Goal: Use online tool/utility: Utilize a website feature to perform a specific function

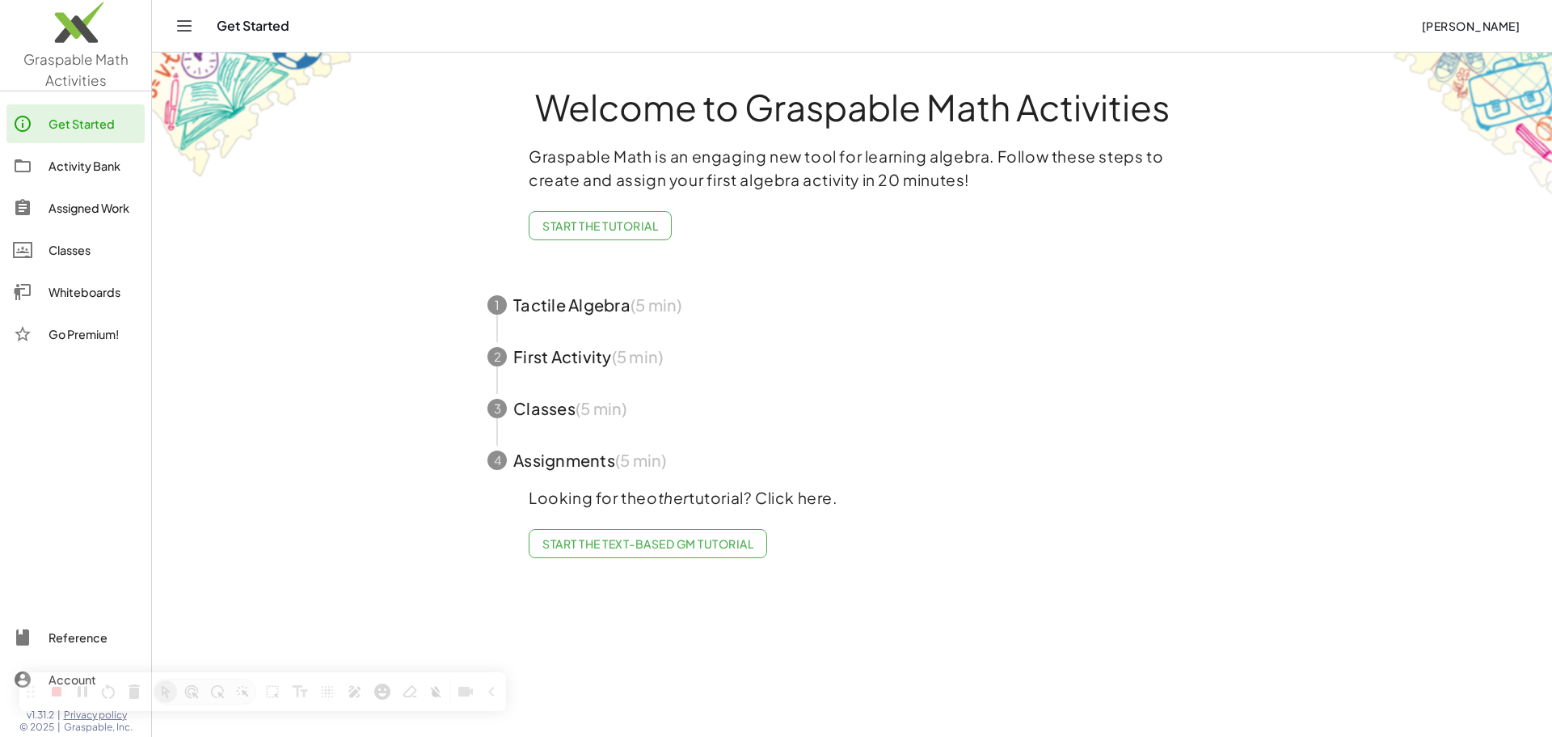
click at [98, 295] on div "Whiteboards" at bounding box center [94, 291] width 90 height 19
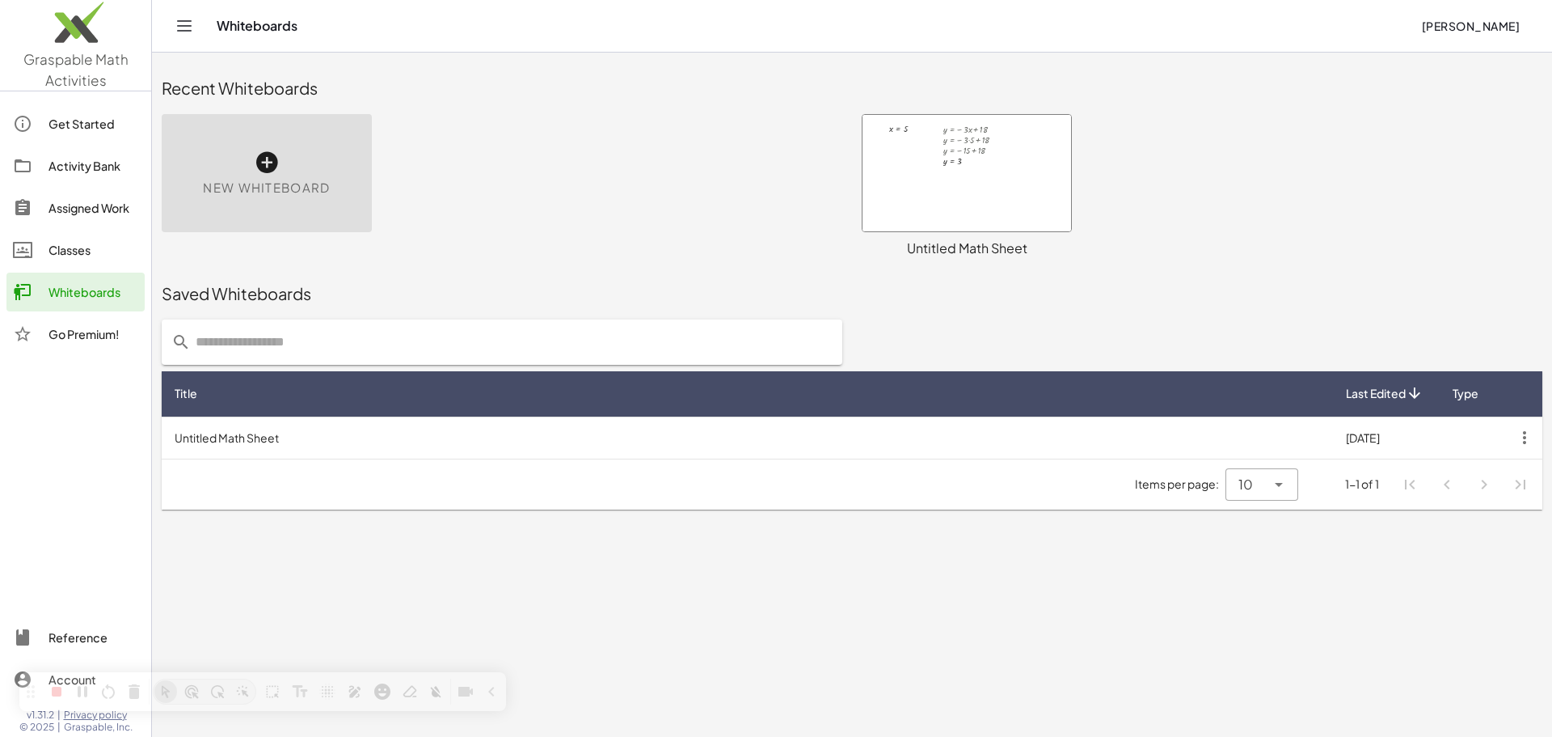
click at [272, 164] on icon at bounding box center [267, 163] width 26 height 26
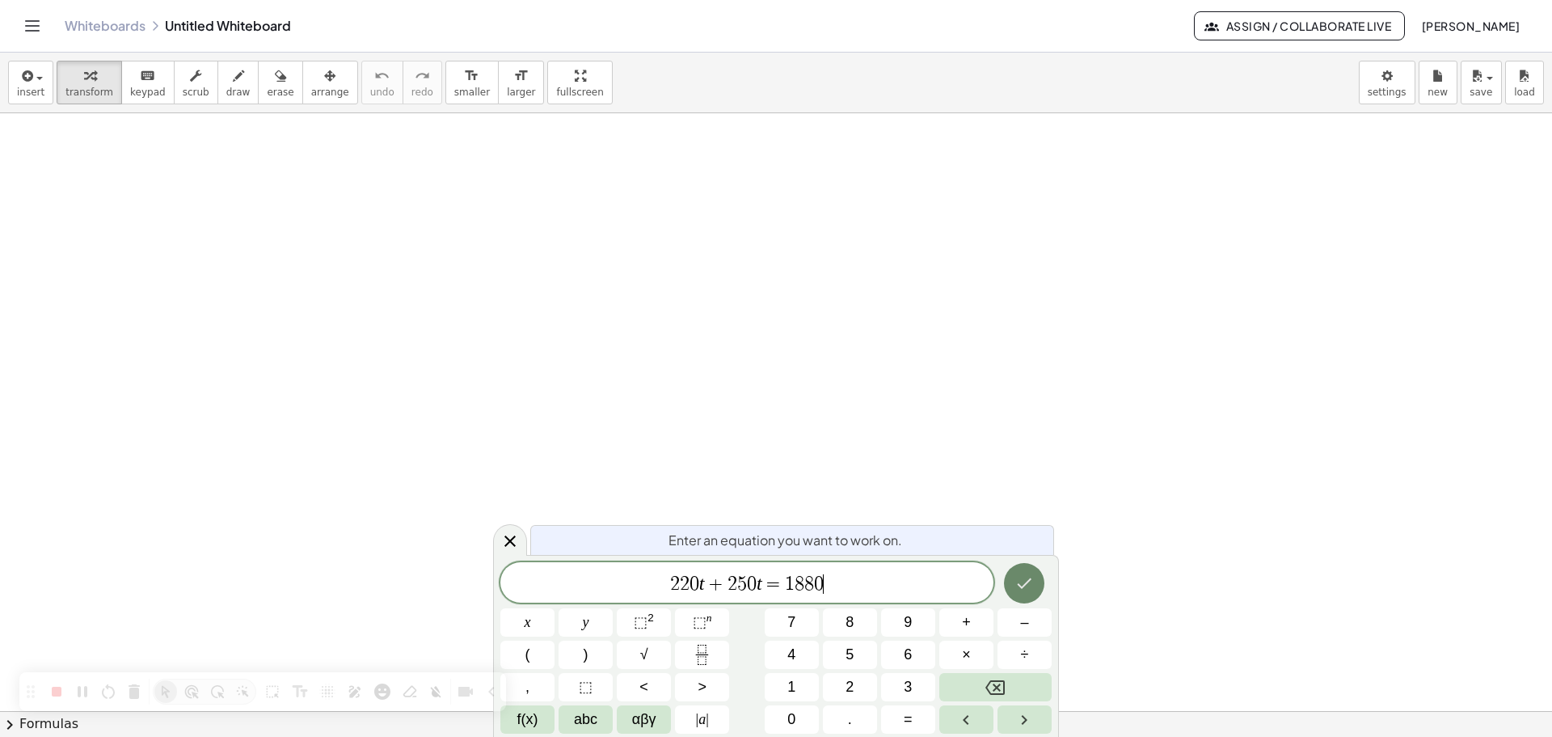
click at [1030, 580] on icon "Done" at bounding box center [1025, 583] width 15 height 11
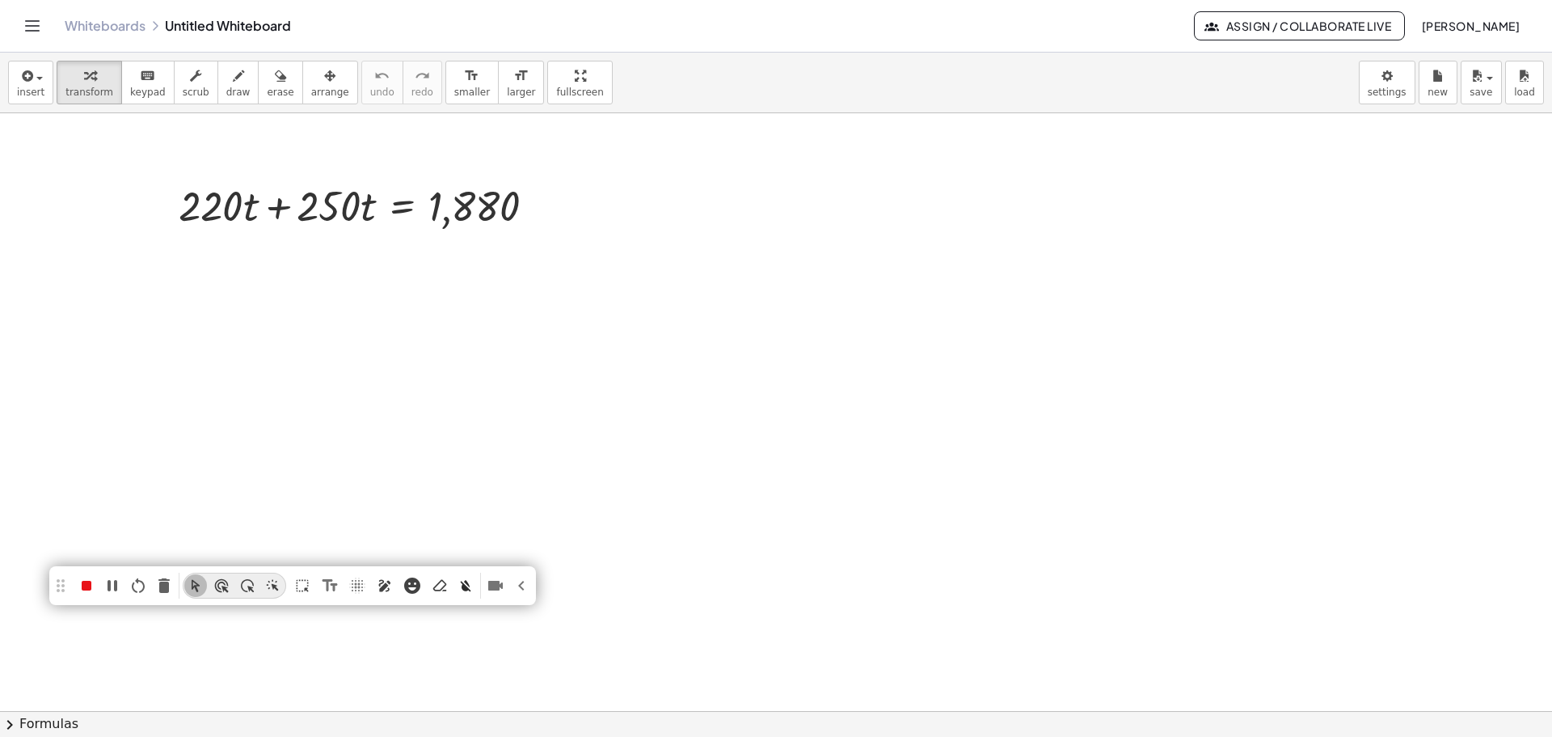
drag, startPoint x: 27, startPoint y: 690, endPoint x: 61, endPoint y: 584, distance: 111.0
click at [61, 584] on div at bounding box center [60, 585] width 809 height 809
click at [385, 589] on icon "Pen (Alt+P)" at bounding box center [385, 586] width 12 height 12
click at [320, 585] on span at bounding box center [320, 585] width 0 height 0
click at [186, 584] on button "Cursor Mode (Alt+M)" at bounding box center [195, 585] width 23 height 23
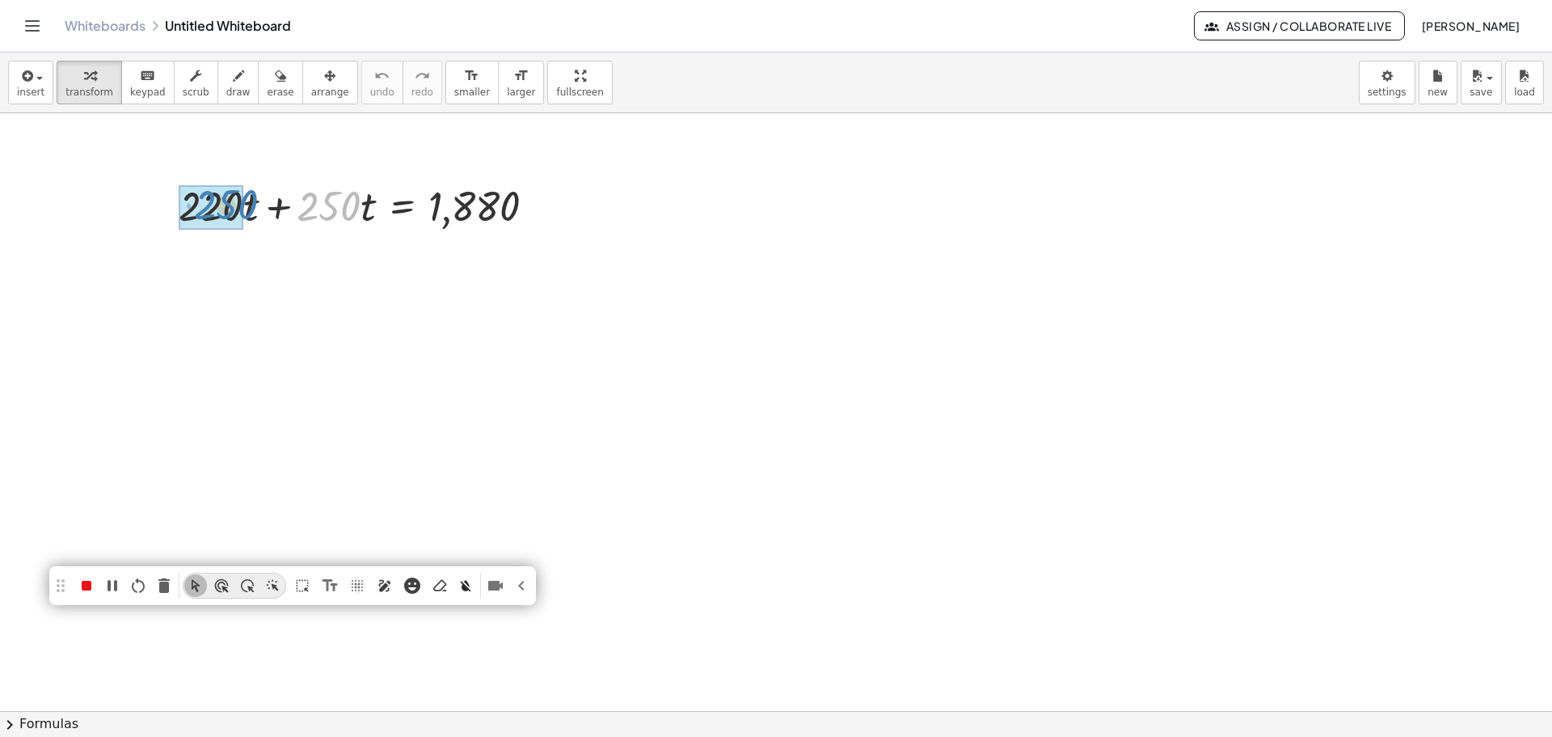
drag, startPoint x: 330, startPoint y: 211, endPoint x: 226, endPoint y: 209, distance: 103.5
drag, startPoint x: 283, startPoint y: 209, endPoint x: 178, endPoint y: 211, distance: 105.1
click at [178, 211] on div "+ · 250 · t + · 220 · t + · 250 · t = 1,880" at bounding box center [357, 204] width 407 height 63
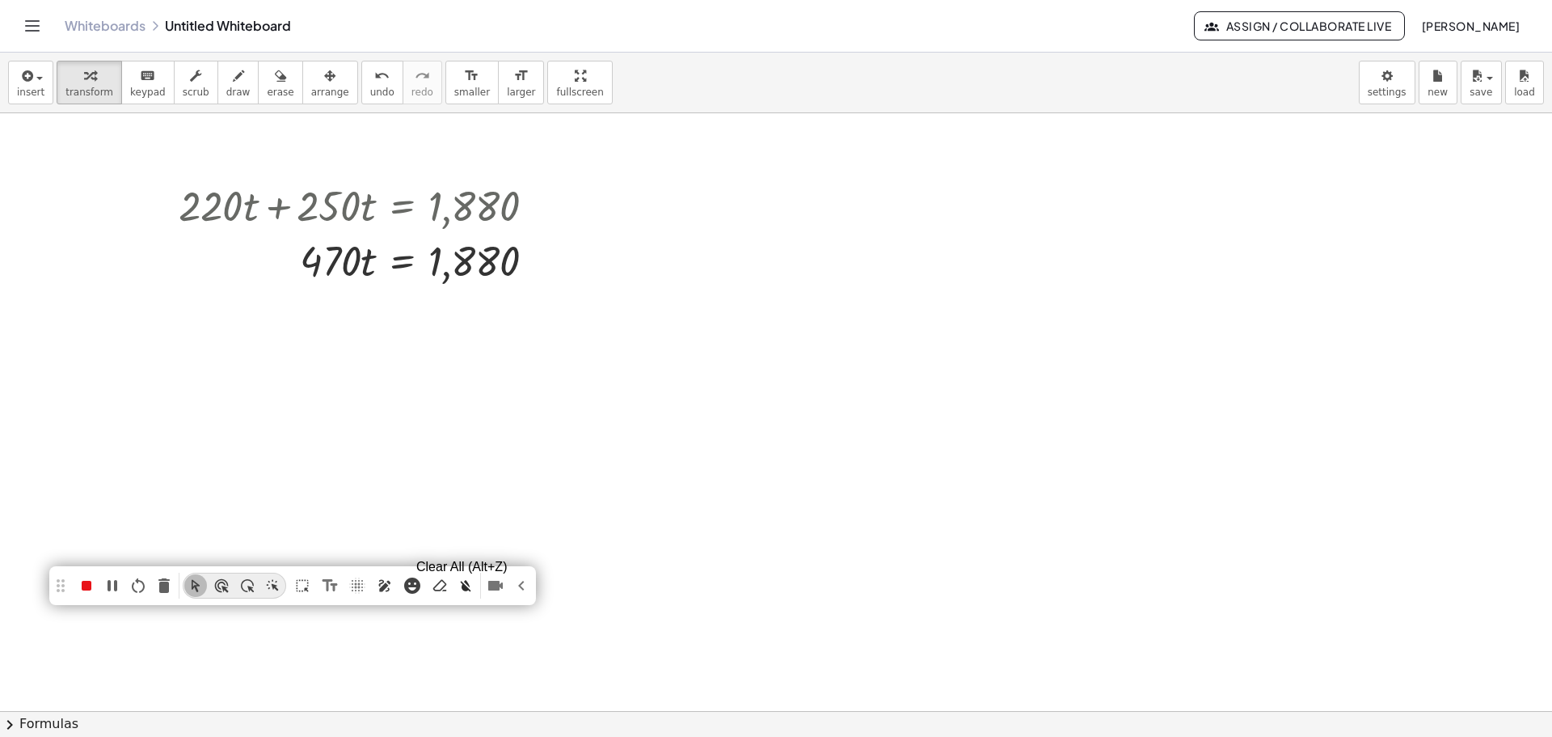
click at [468, 584] on icon "Clear All (Alt+Z)" at bounding box center [466, 585] width 11 height 11
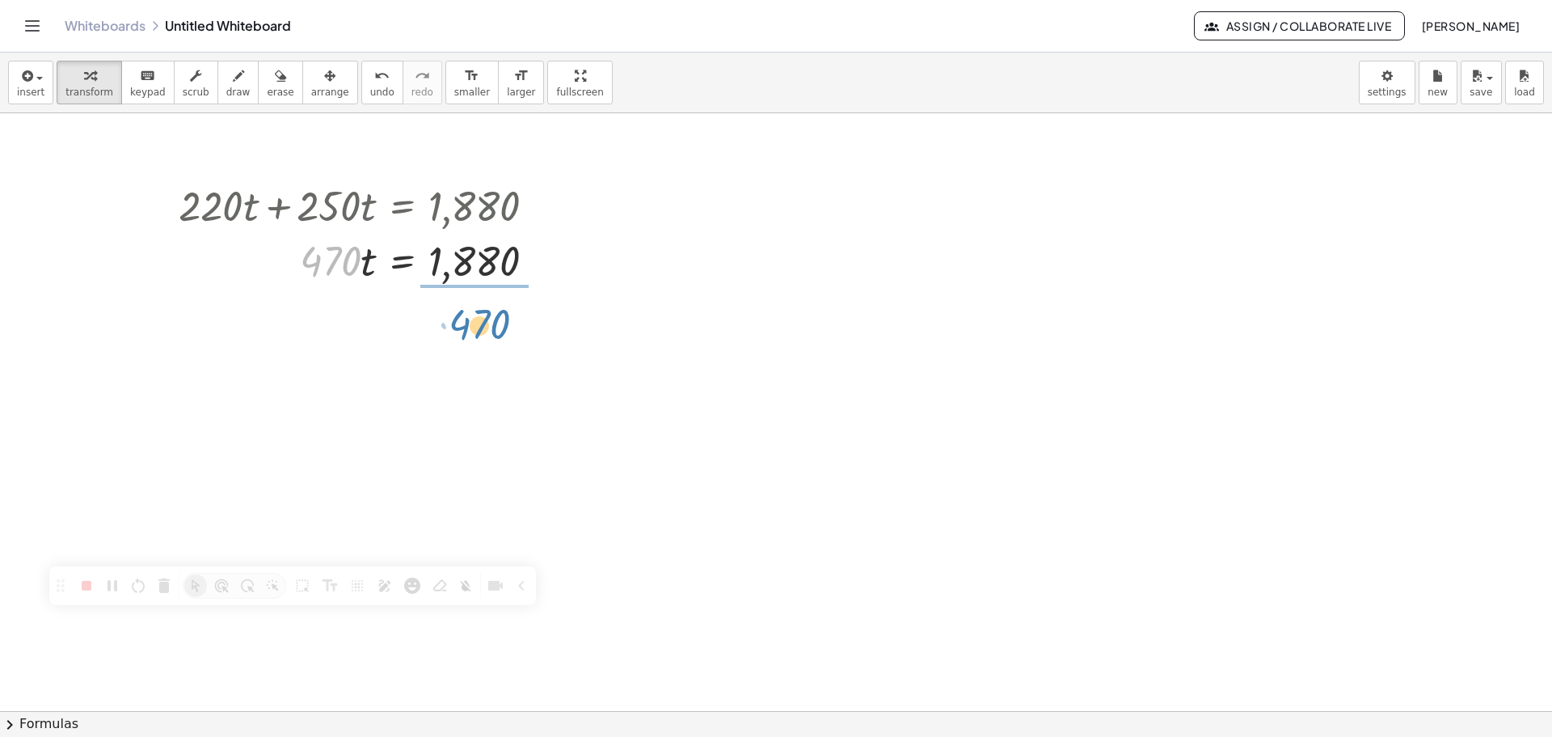
drag, startPoint x: 326, startPoint y: 265, endPoint x: 475, endPoint y: 328, distance: 162.3
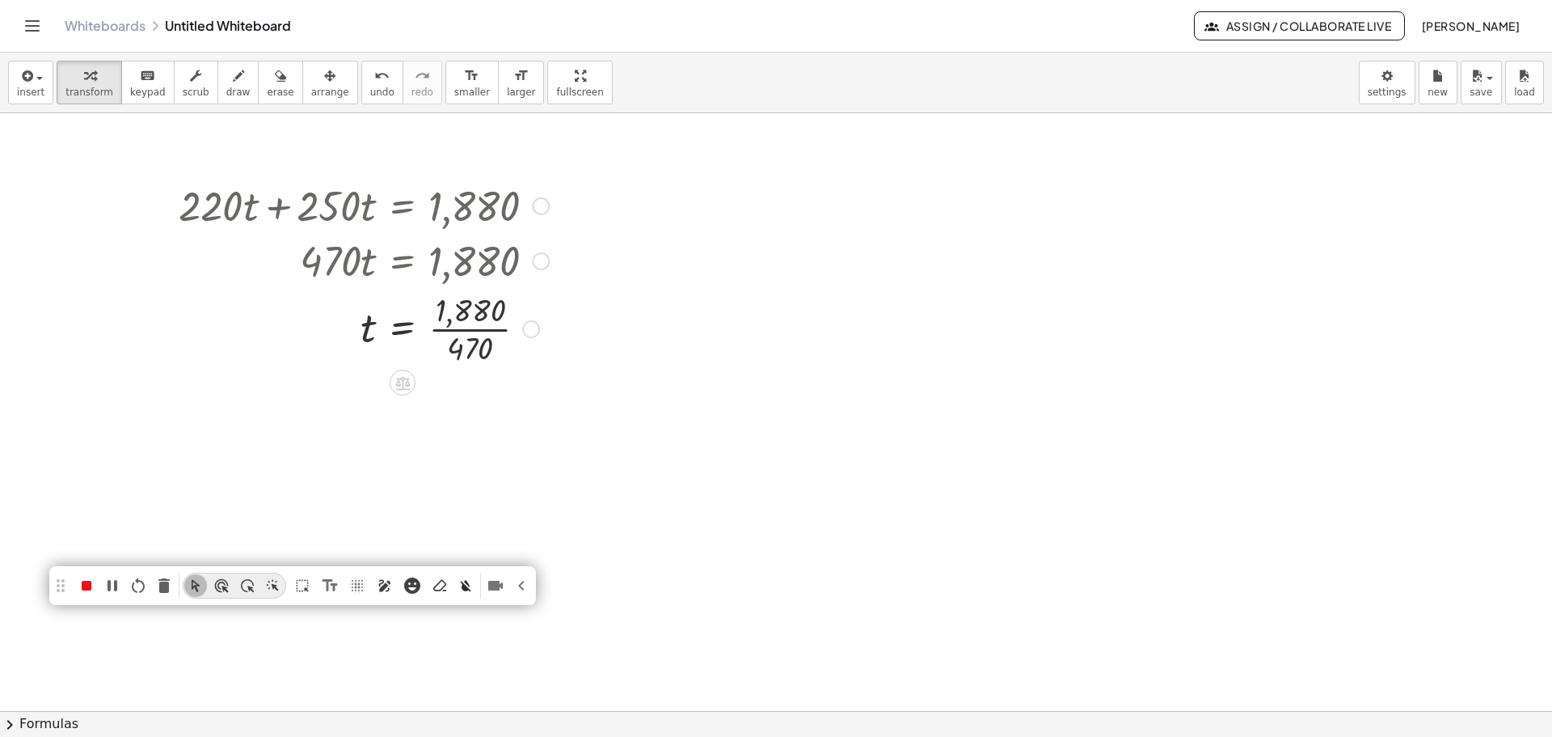
click at [385, 584] on icon "Pen (Alt+P)" at bounding box center [385, 586] width 12 height 12
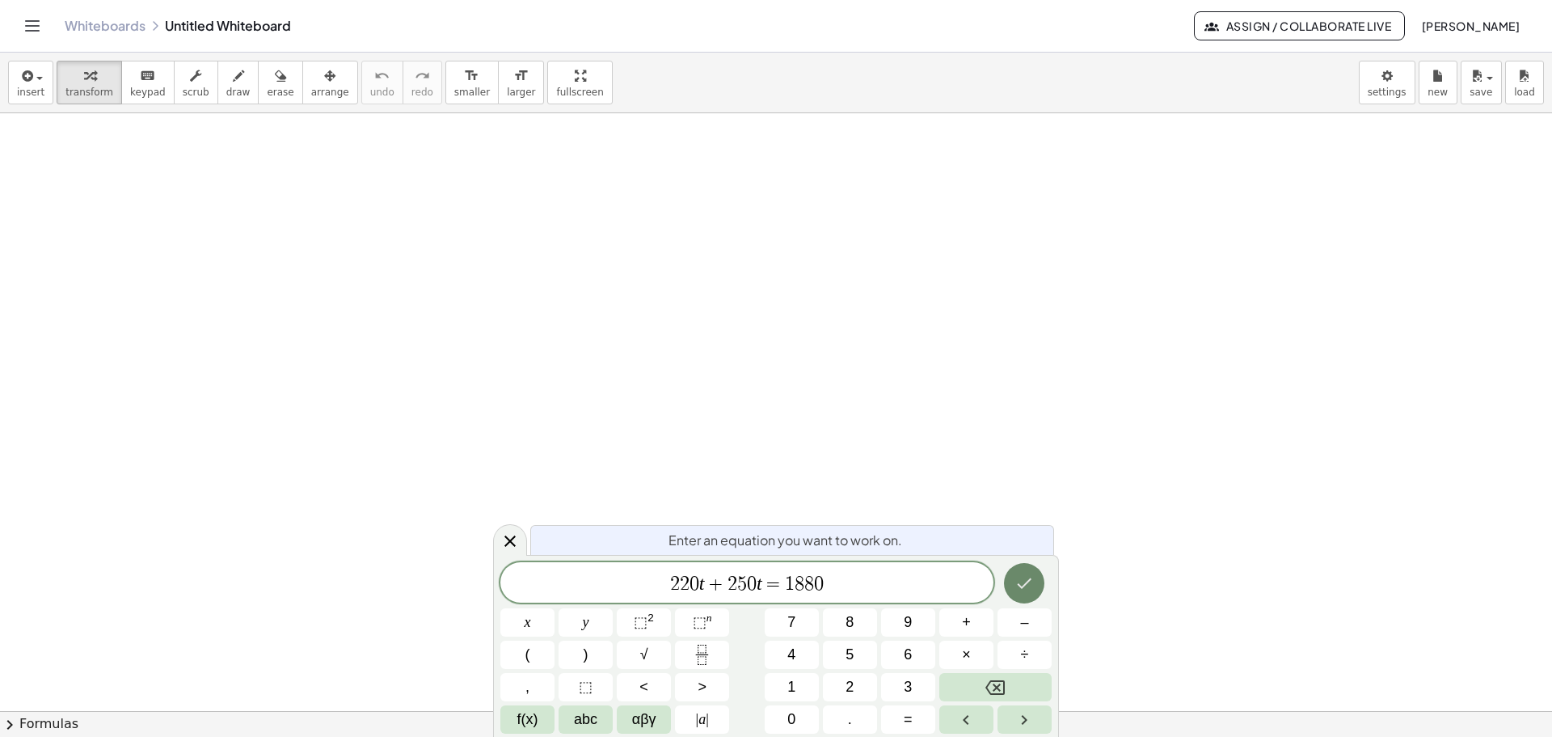
click at [1030, 579] on icon "Done" at bounding box center [1025, 583] width 15 height 11
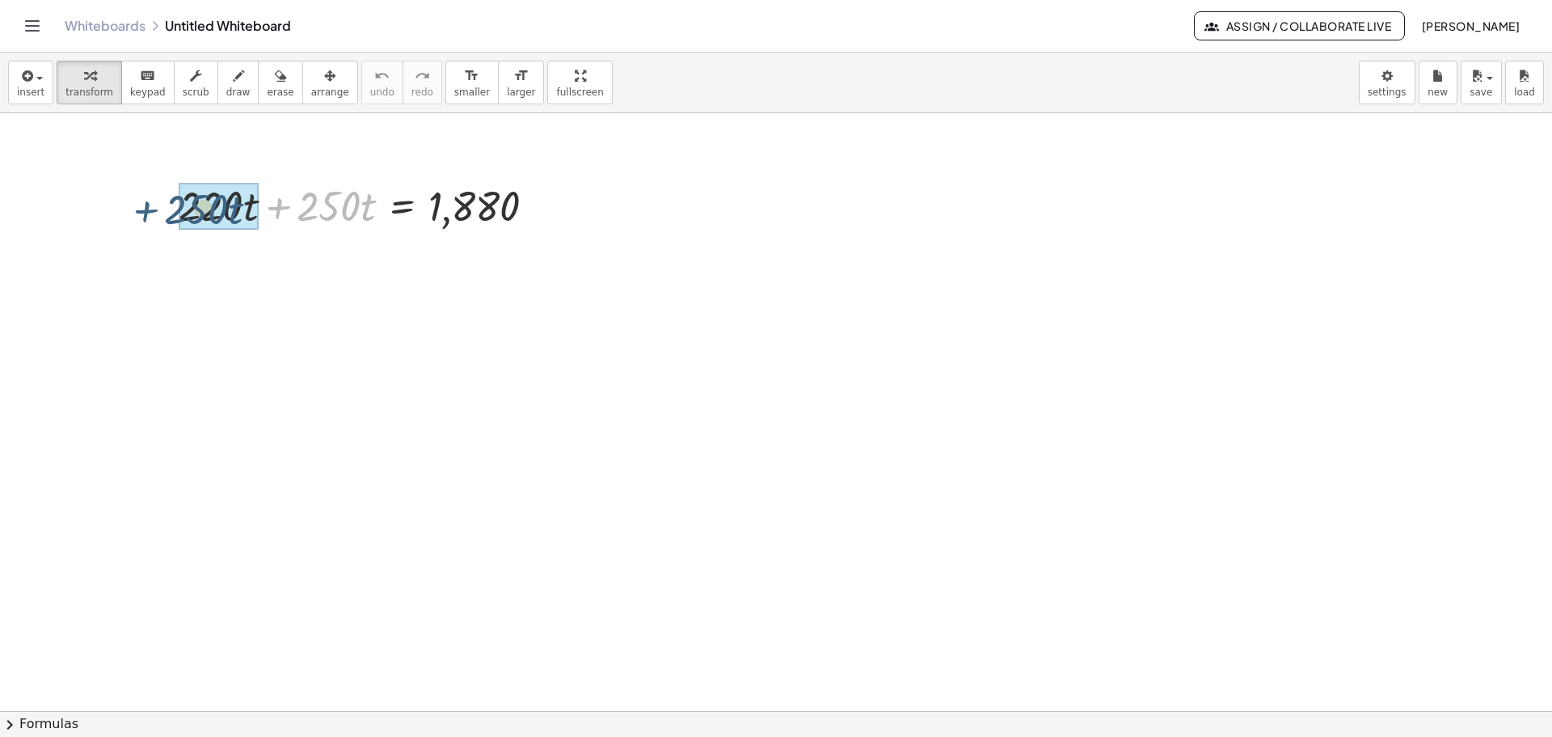
drag, startPoint x: 278, startPoint y: 214, endPoint x: 142, endPoint y: 218, distance: 136.7
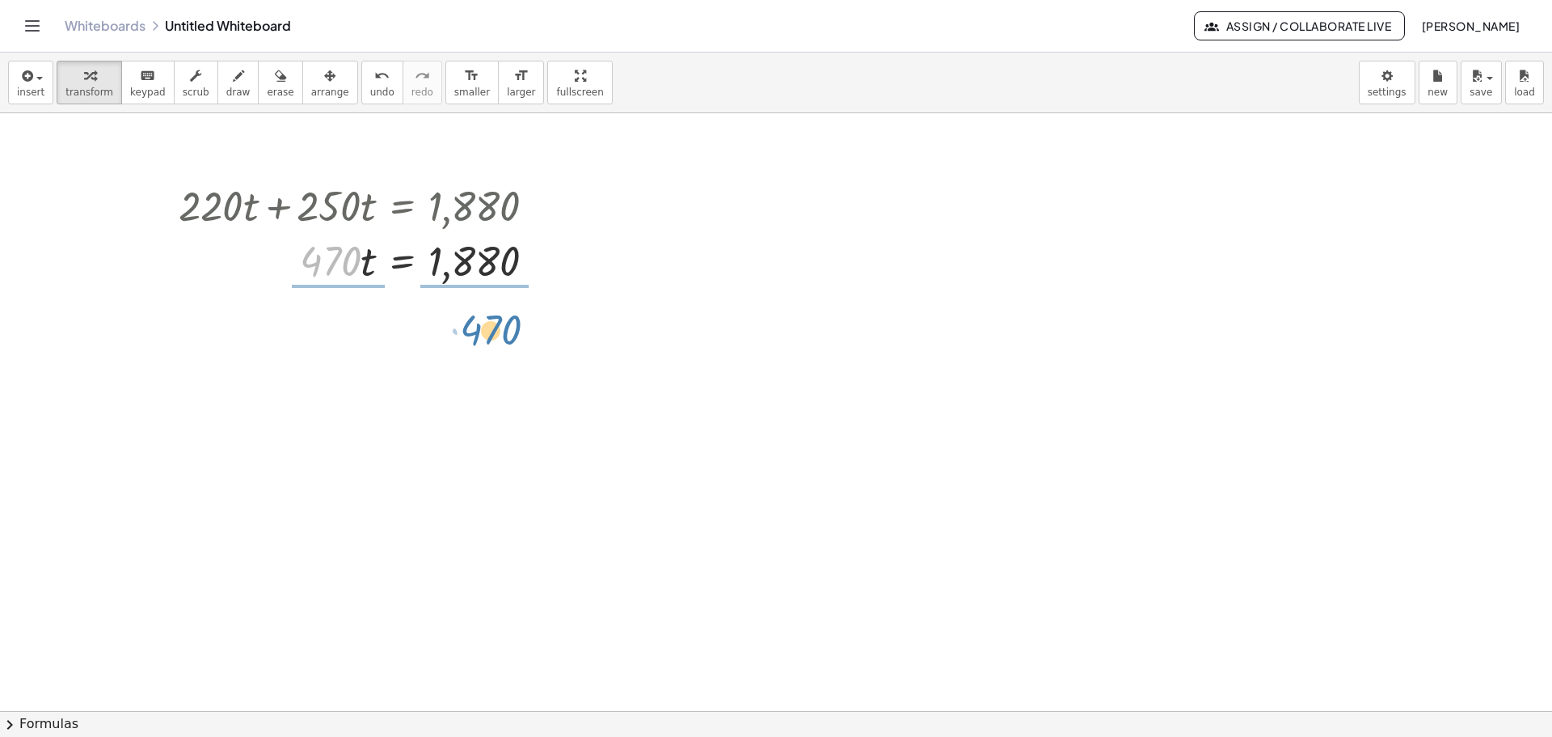
drag, startPoint x: 341, startPoint y: 261, endPoint x: 502, endPoint y: 330, distance: 175.0
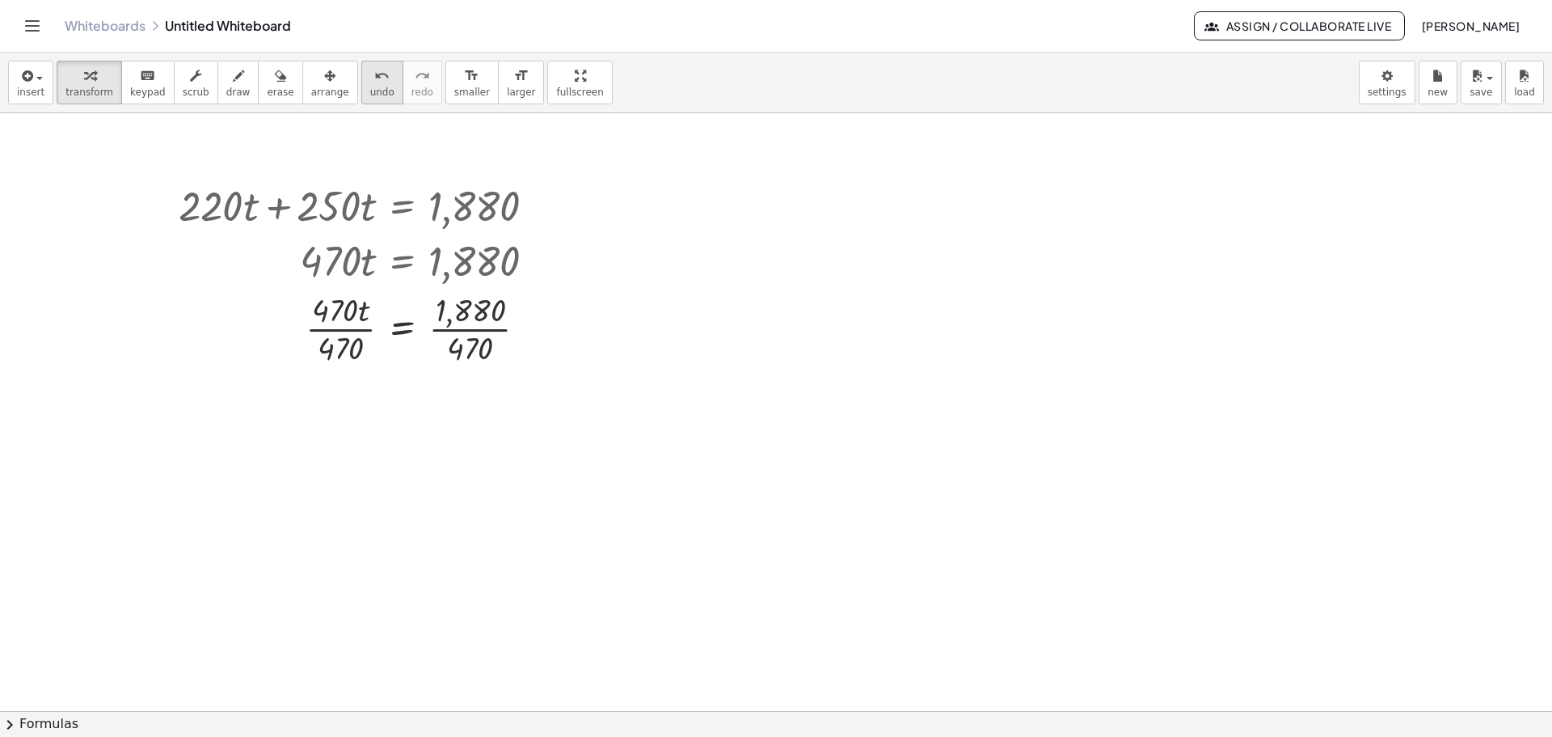
click at [370, 89] on span "undo" at bounding box center [382, 92] width 24 height 11
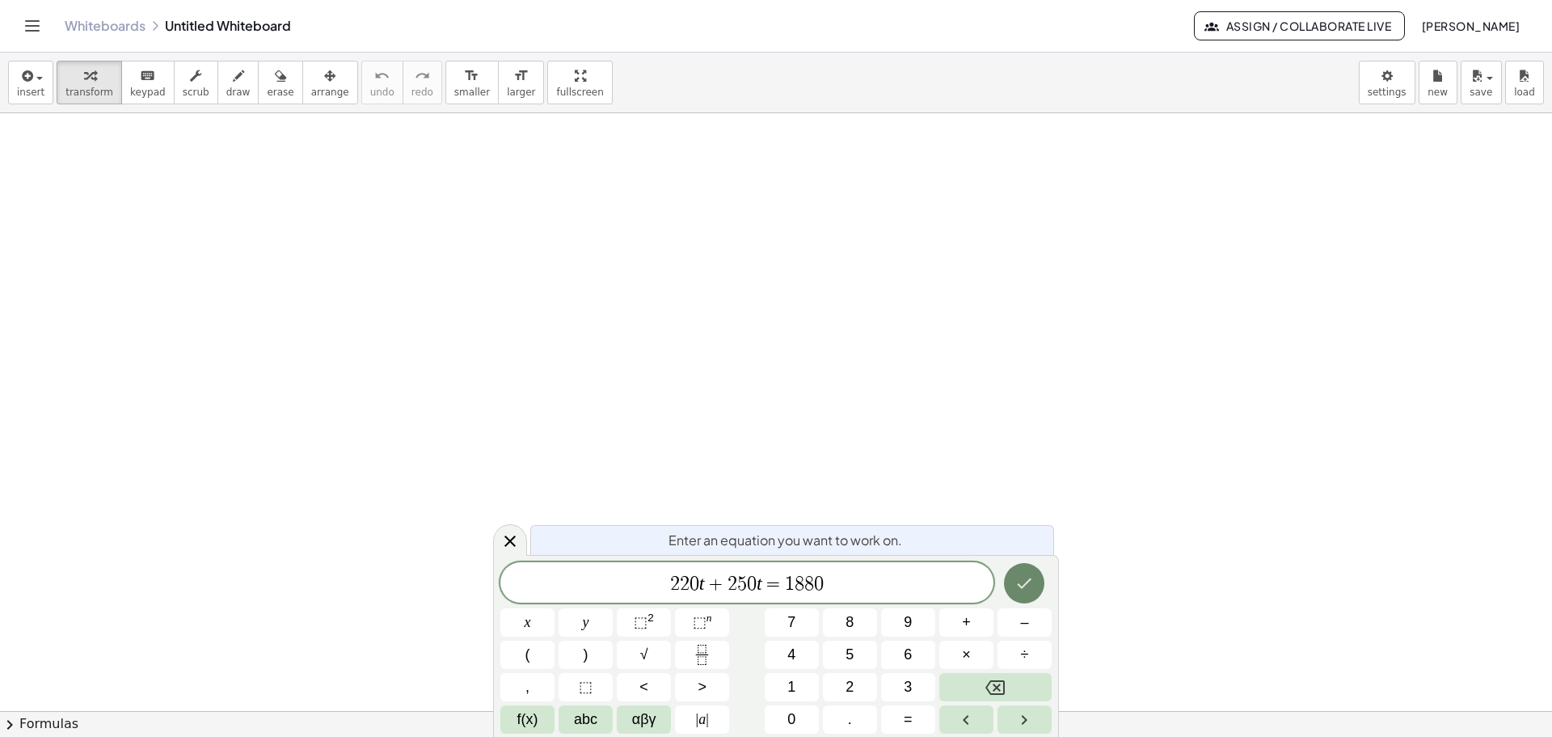
click at [1034, 577] on icon "Done" at bounding box center [1024, 582] width 19 height 19
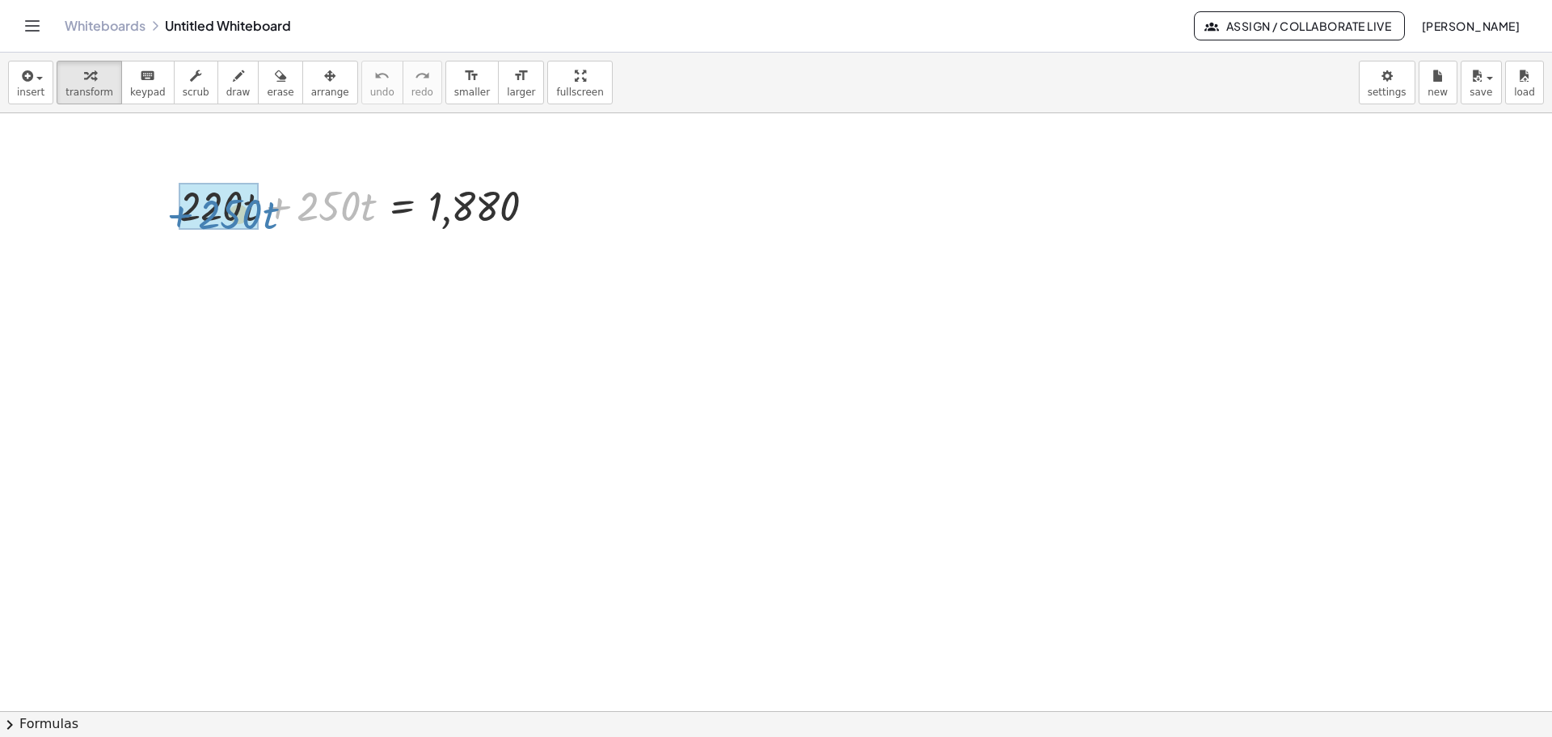
drag, startPoint x: 279, startPoint y: 209, endPoint x: 199, endPoint y: 222, distance: 81.1
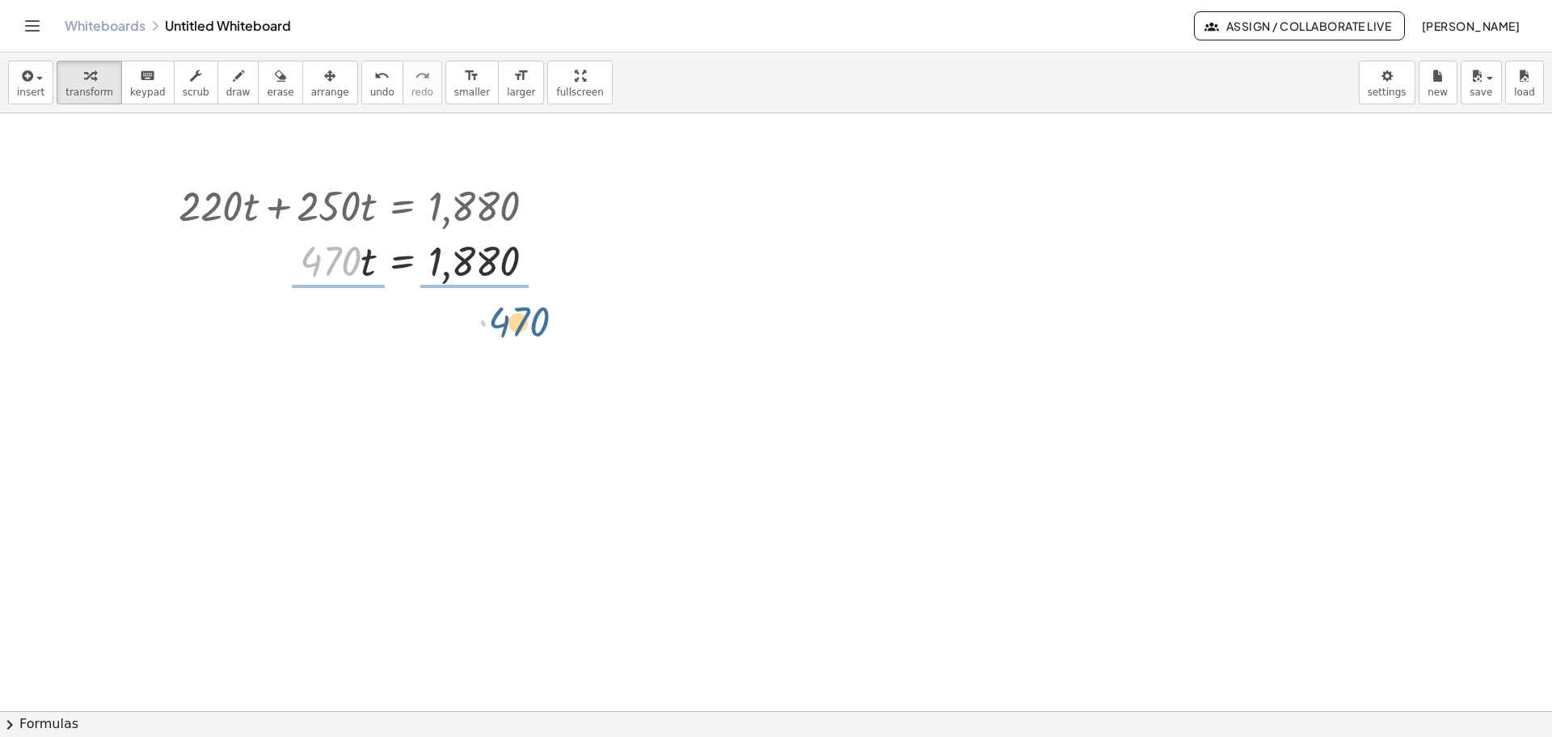
drag, startPoint x: 330, startPoint y: 261, endPoint x: 519, endPoint y: 322, distance: 198.7
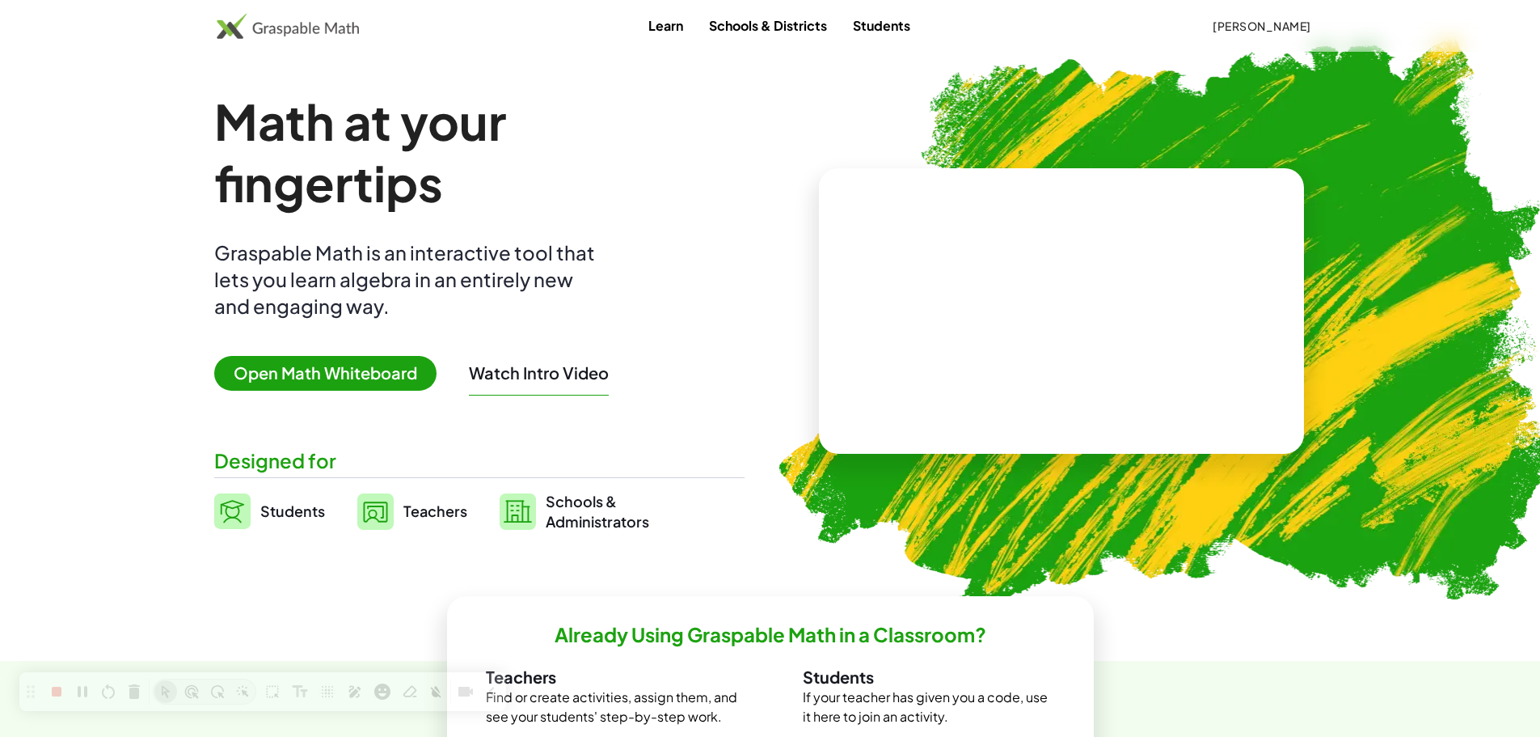
click at [378, 377] on span "Open Math Whiteboard" at bounding box center [325, 373] width 222 height 35
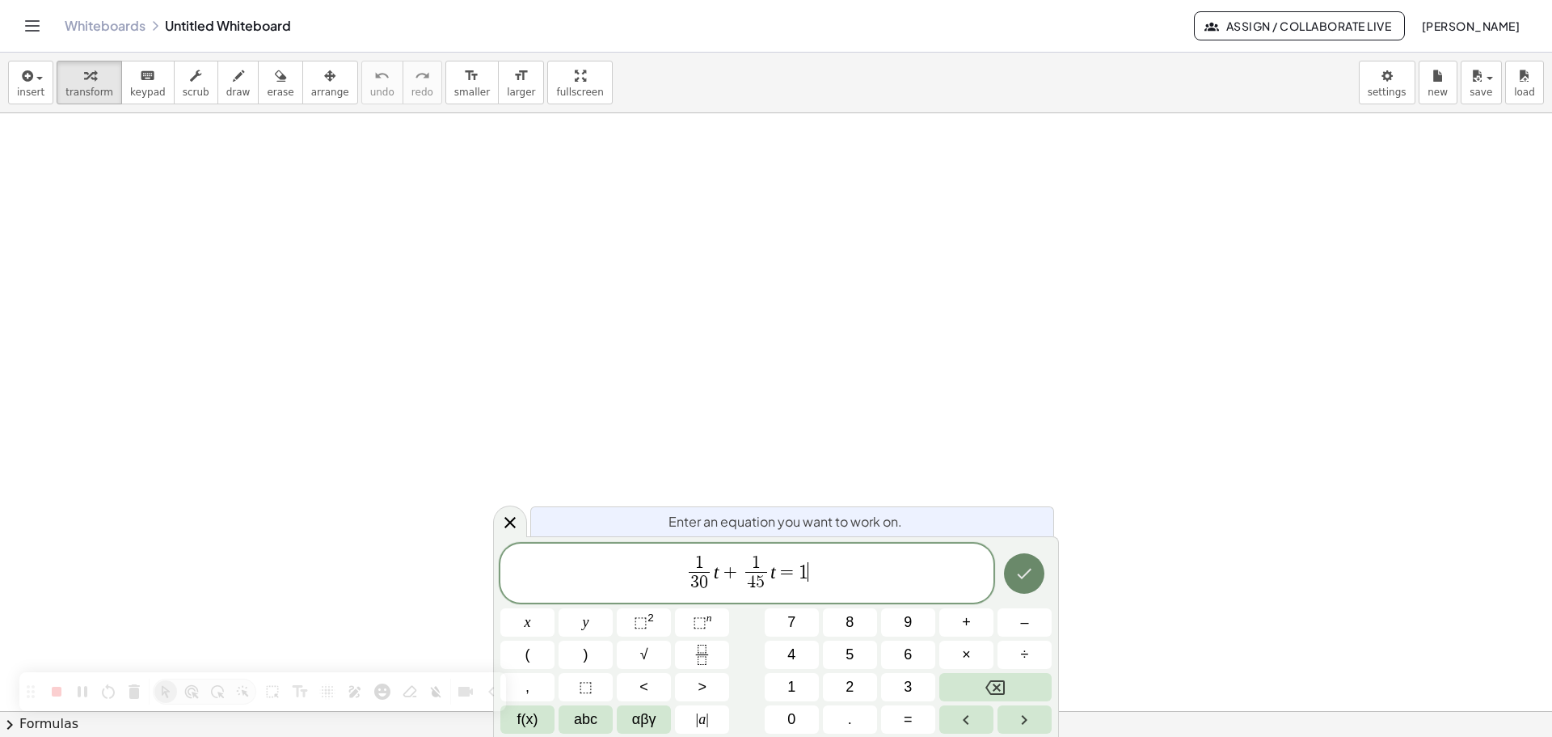
click at [1029, 573] on icon "Done" at bounding box center [1024, 573] width 19 height 19
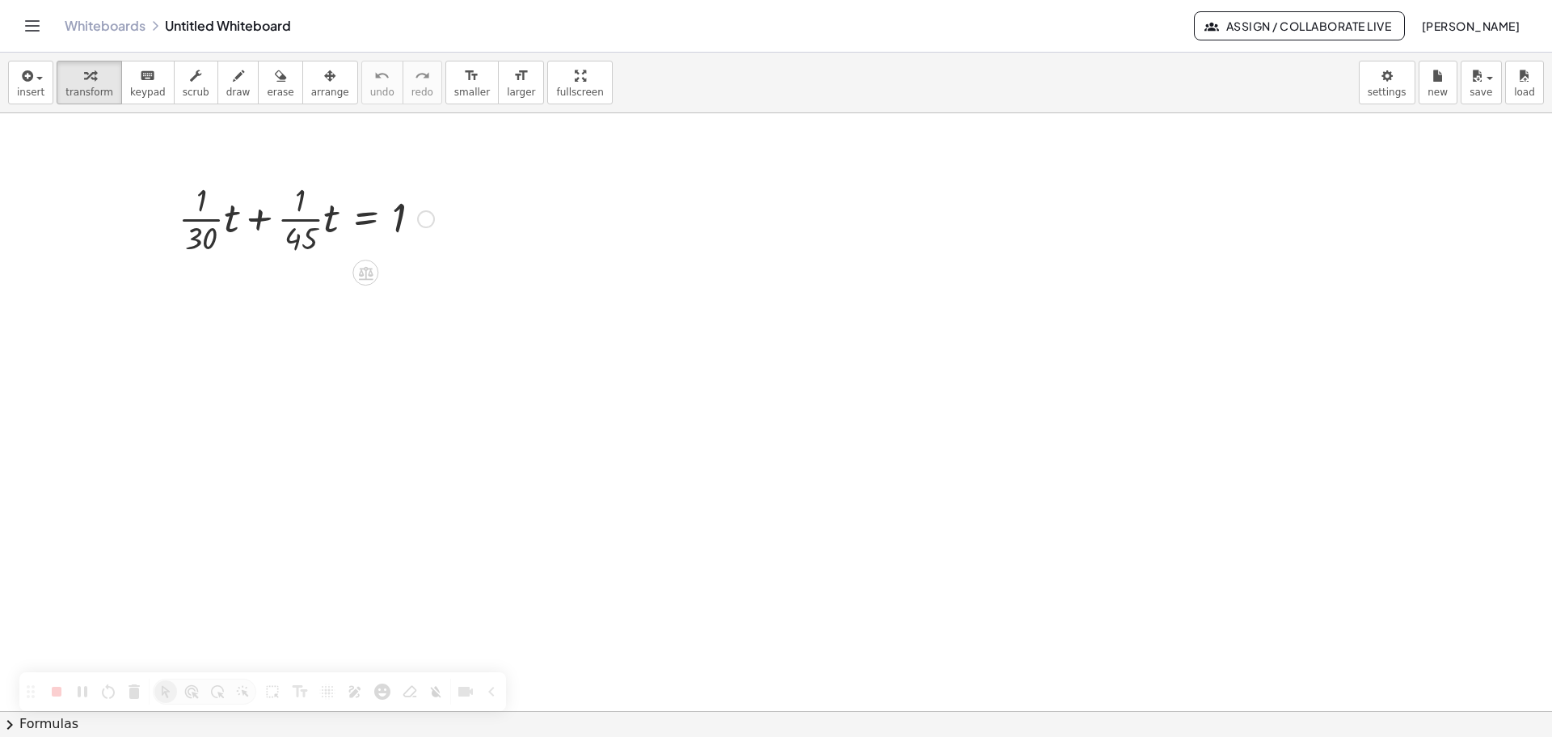
click at [196, 224] on div at bounding box center [307, 217] width 272 height 81
click at [303, 306] on div at bounding box center [268, 298] width 345 height 81
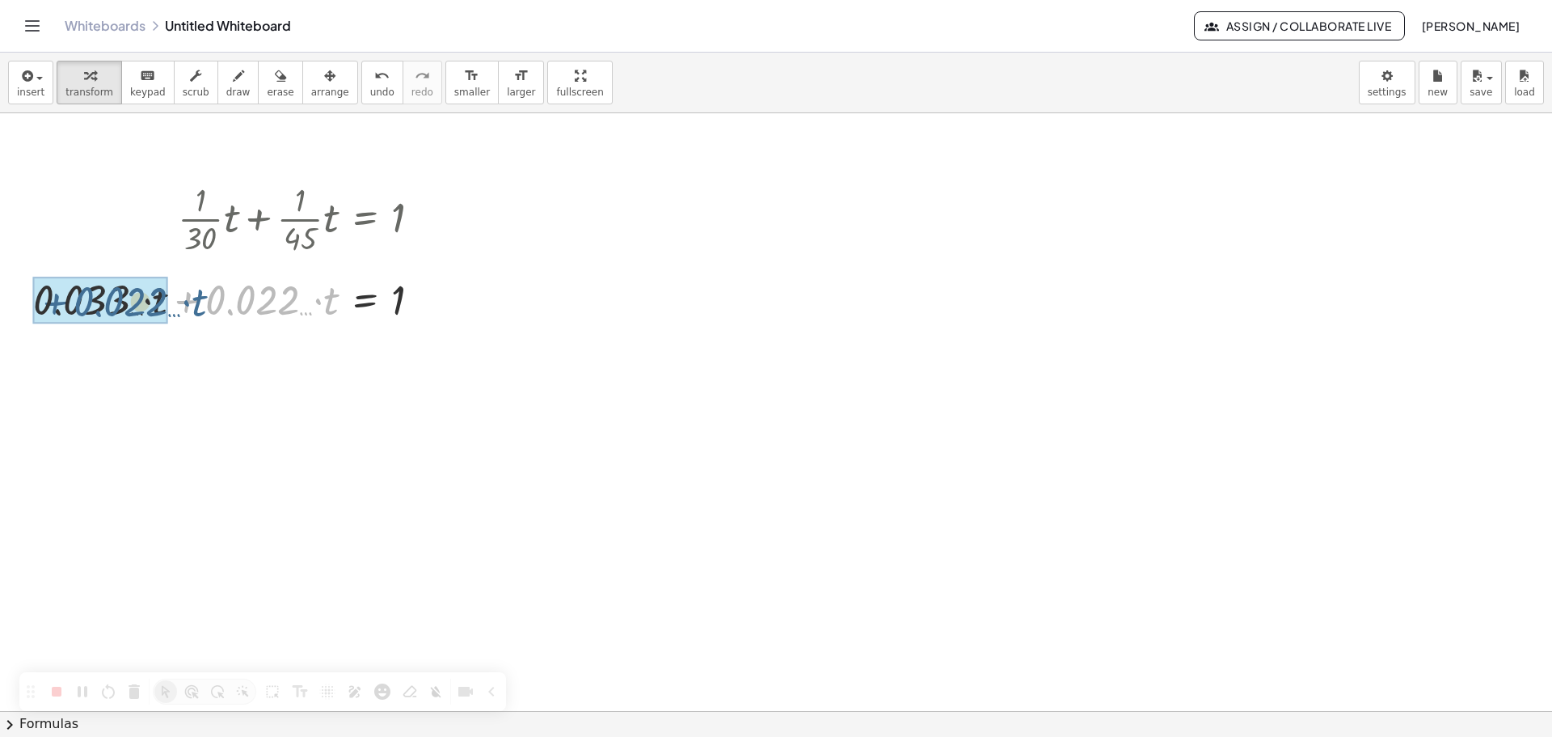
drag, startPoint x: 190, startPoint y: 304, endPoint x: 49, endPoint y: 306, distance: 141.5
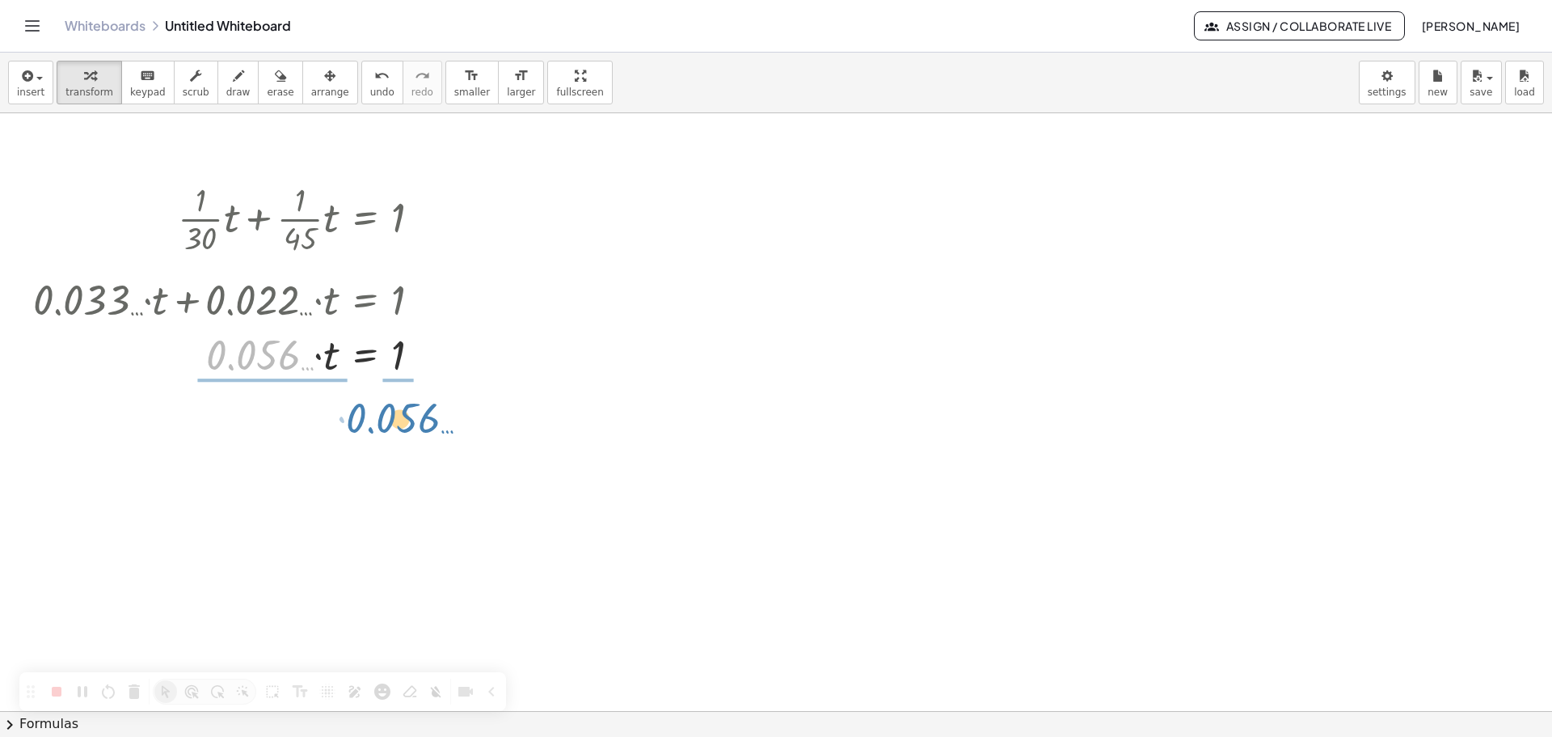
drag, startPoint x: 262, startPoint y: 356, endPoint x: 403, endPoint y: 418, distance: 154.6
click at [370, 95] on span "undo" at bounding box center [382, 92] width 24 height 11
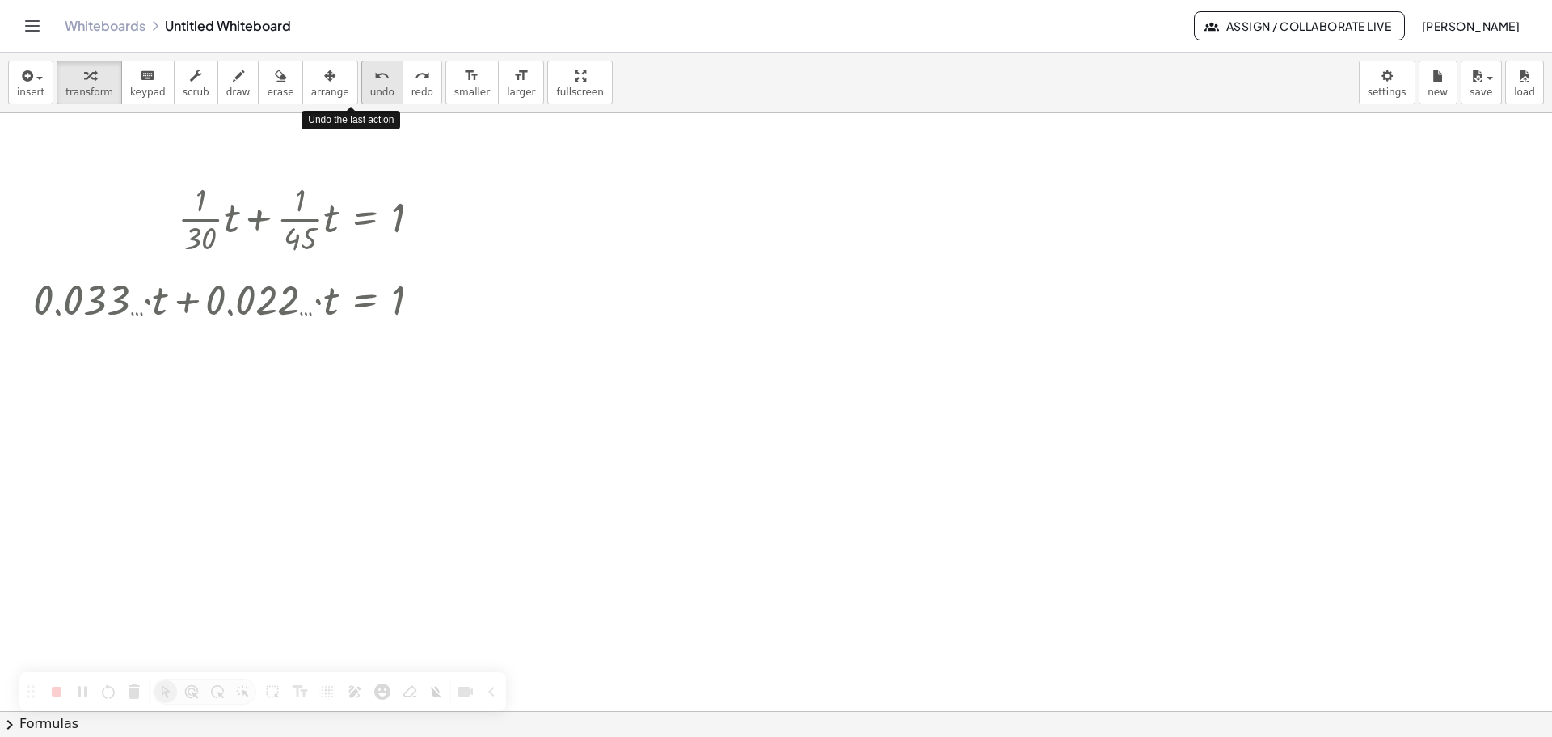
click at [370, 91] on span "undo" at bounding box center [382, 92] width 24 height 11
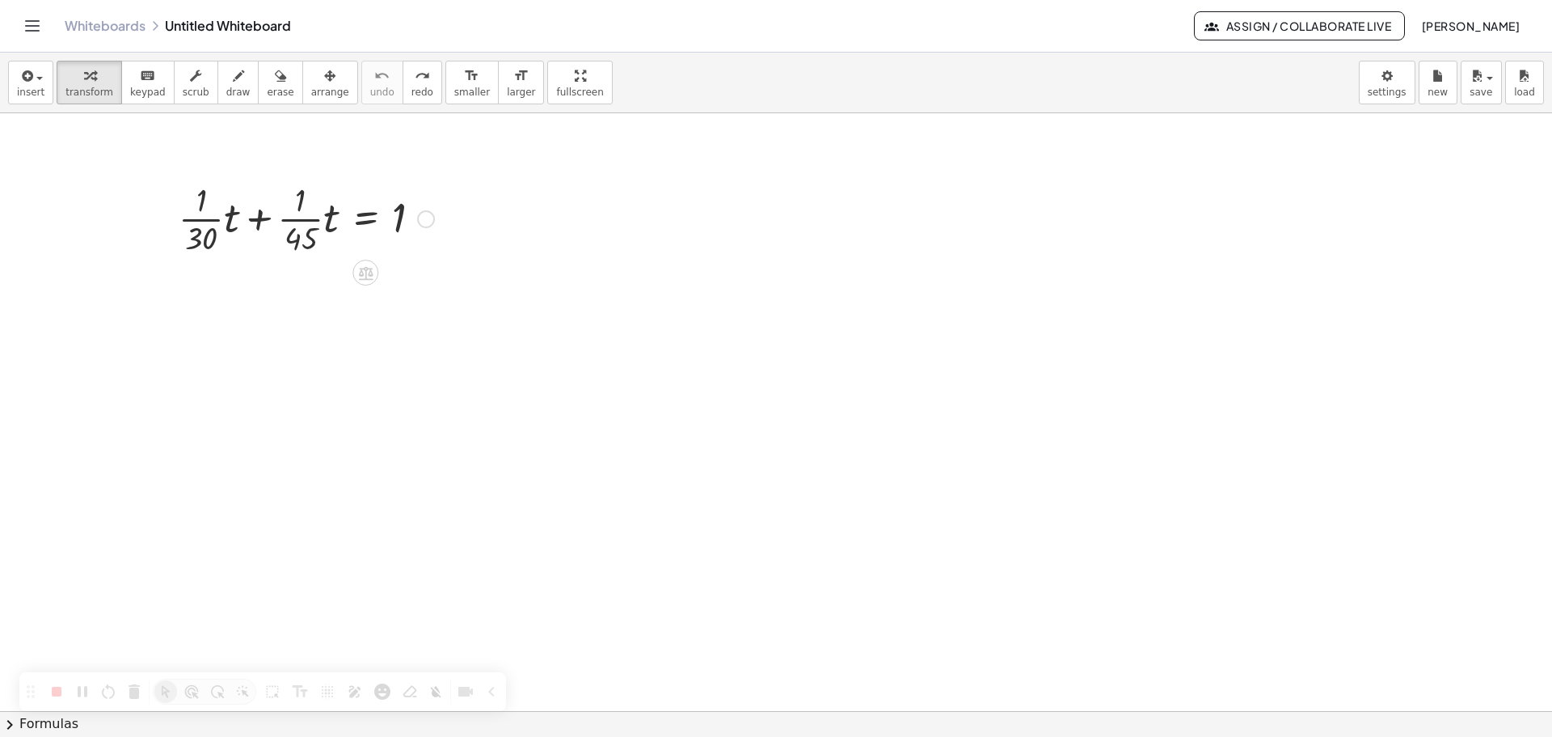
click at [203, 220] on div at bounding box center [307, 217] width 272 height 81
click at [303, 307] on div at bounding box center [268, 298] width 345 height 81
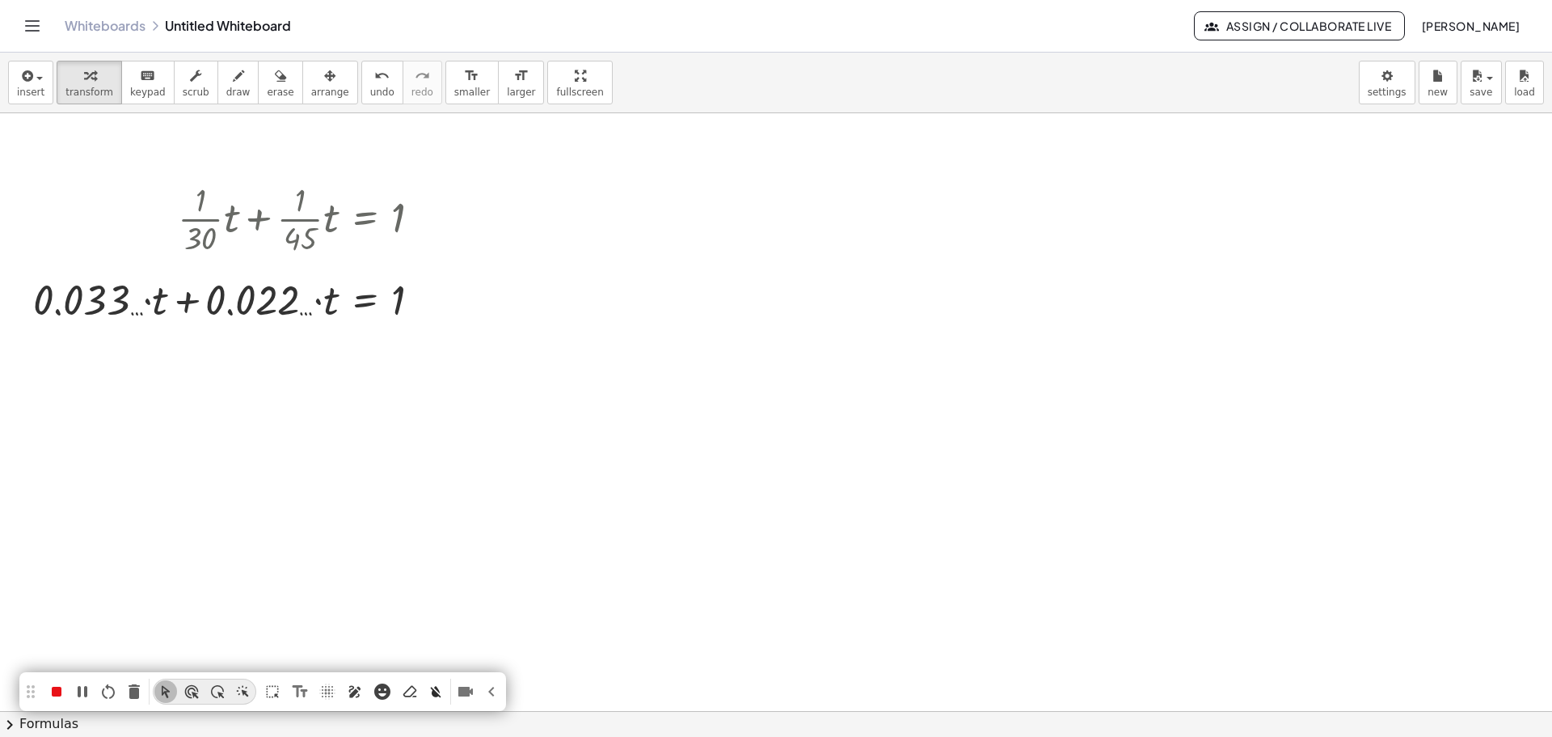
click at [355, 691] on icon "Pen (Alt+P)" at bounding box center [355, 692] width 12 height 12
click at [290, 691] on span at bounding box center [290, 691] width 0 height 0
click at [165, 686] on icon "Cursor Mode (Alt+M)" at bounding box center [166, 691] width 16 height 16
click at [437, 683] on icon "Clear All (Alt+Z)" at bounding box center [436, 691] width 16 height 16
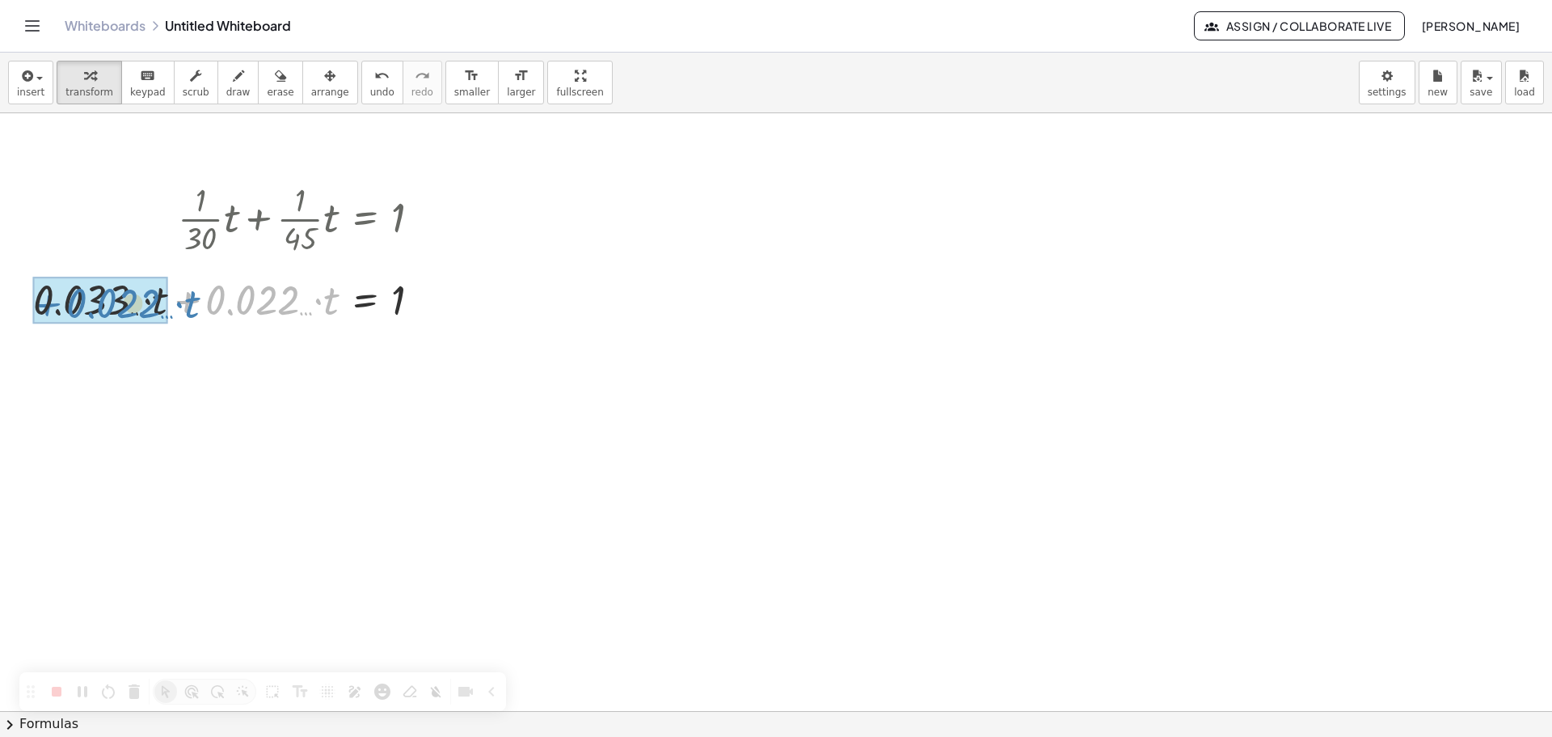
drag, startPoint x: 192, startPoint y: 303, endPoint x: 51, endPoint y: 305, distance: 141.5
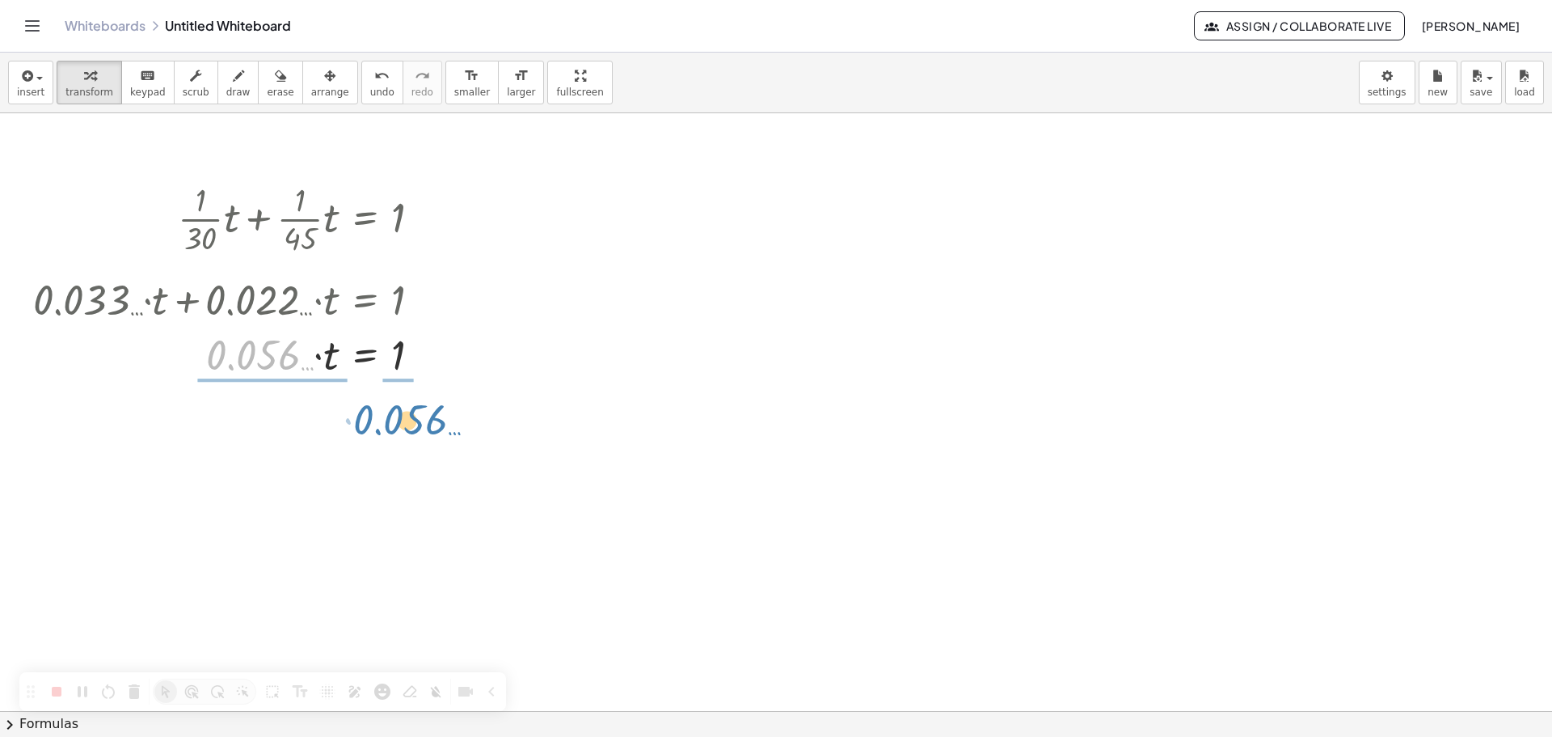
drag, startPoint x: 265, startPoint y: 355, endPoint x: 412, endPoint y: 420, distance: 160.7
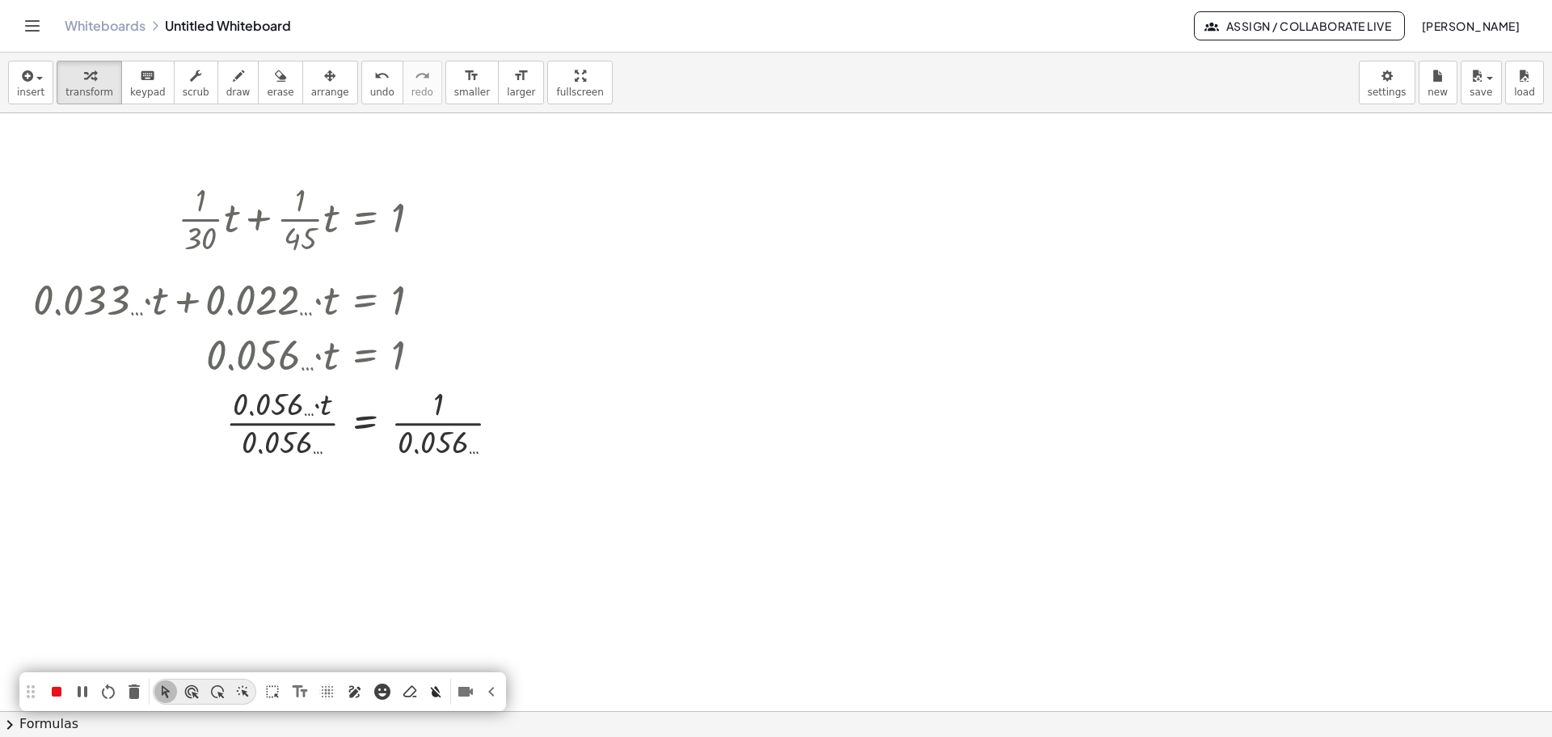
click at [356, 695] on icon "Pen (Alt+P)" at bounding box center [355, 691] width 16 height 16
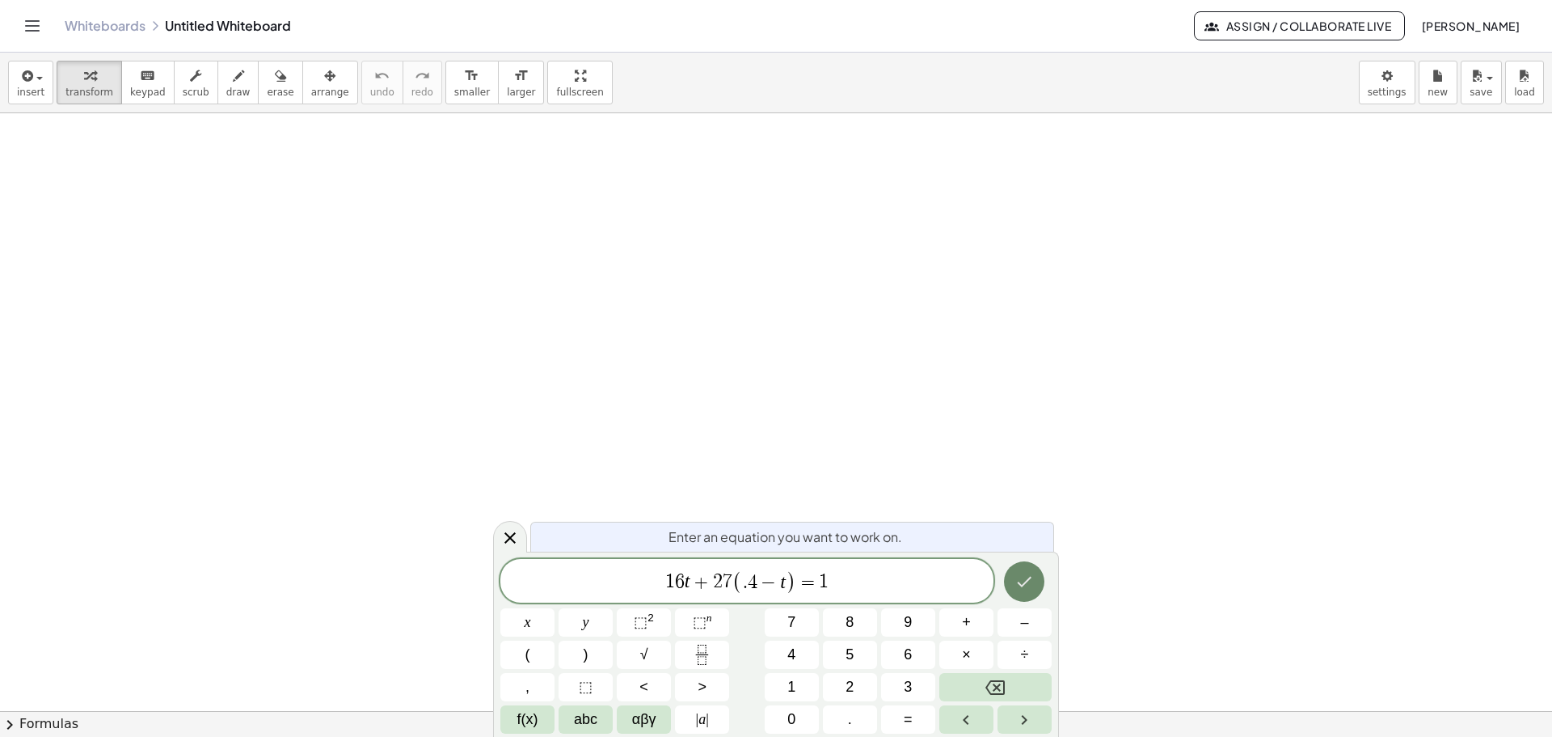
click at [1020, 570] on button "Done" at bounding box center [1024, 581] width 40 height 40
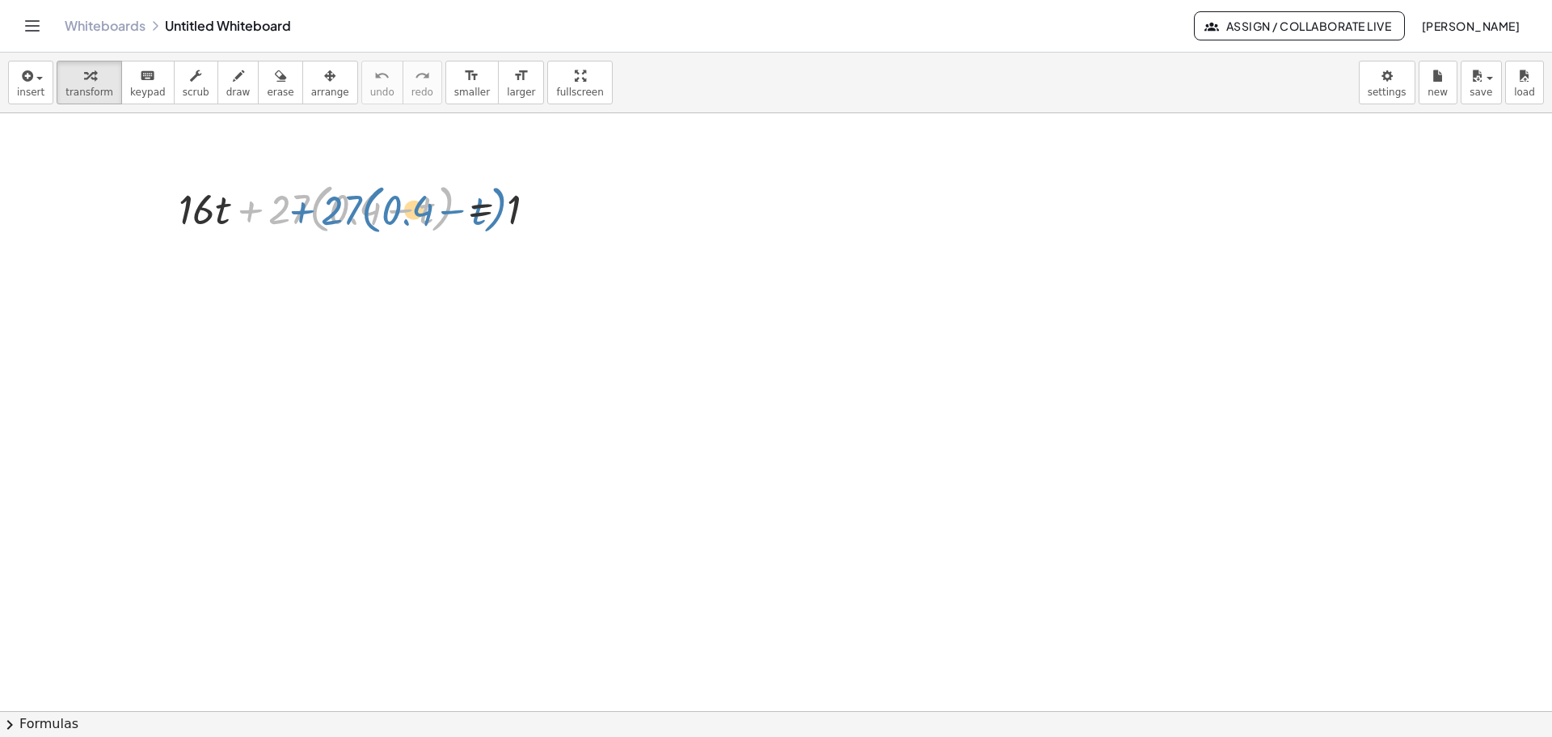
drag, startPoint x: 250, startPoint y: 213, endPoint x: 302, endPoint y: 213, distance: 51.8
click at [302, 213] on div at bounding box center [364, 207] width 387 height 61
drag, startPoint x: 285, startPoint y: 216, endPoint x: 358, endPoint y: 221, distance: 72.9
click at [358, 221] on div at bounding box center [364, 207] width 387 height 61
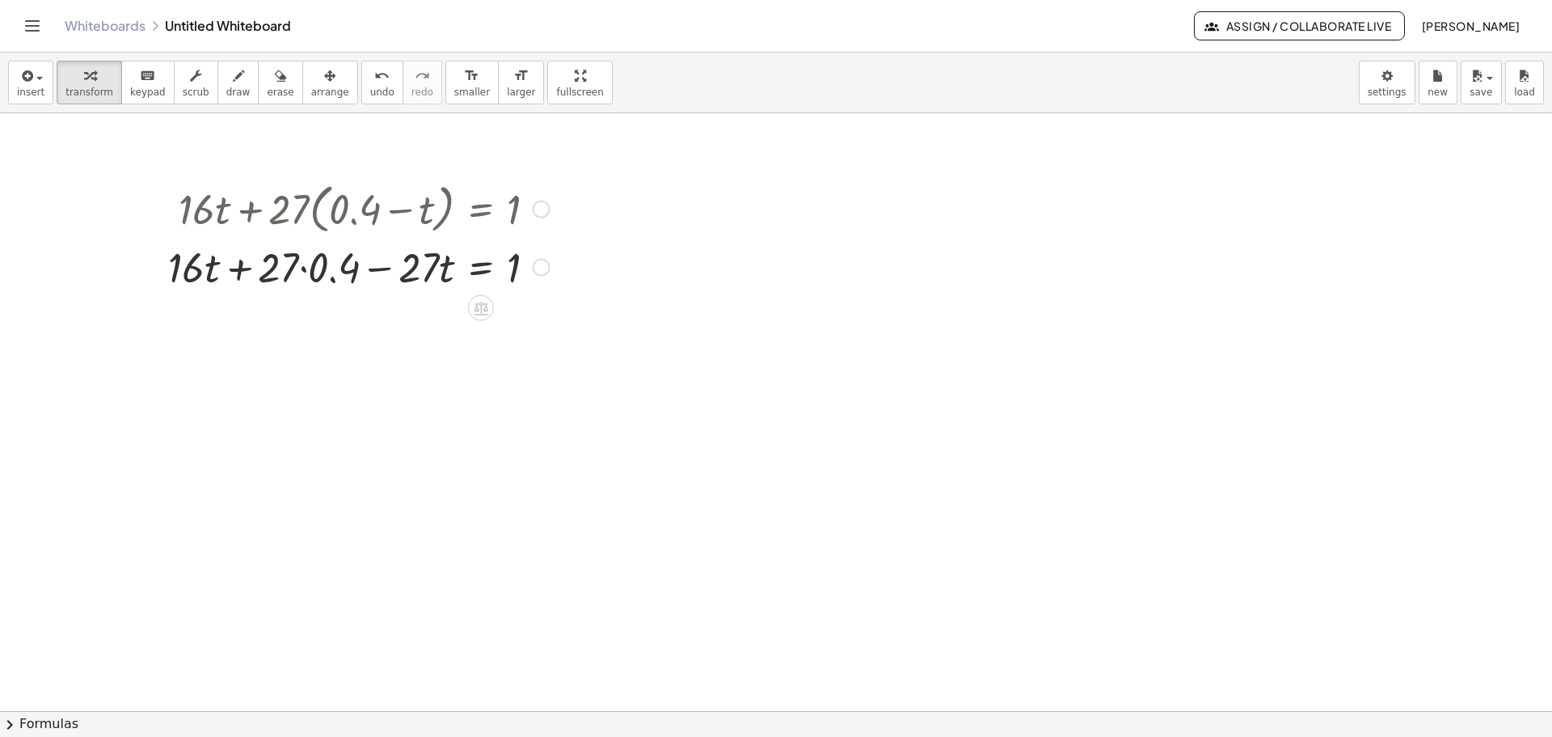
click at [303, 267] on div at bounding box center [359, 266] width 398 height 55
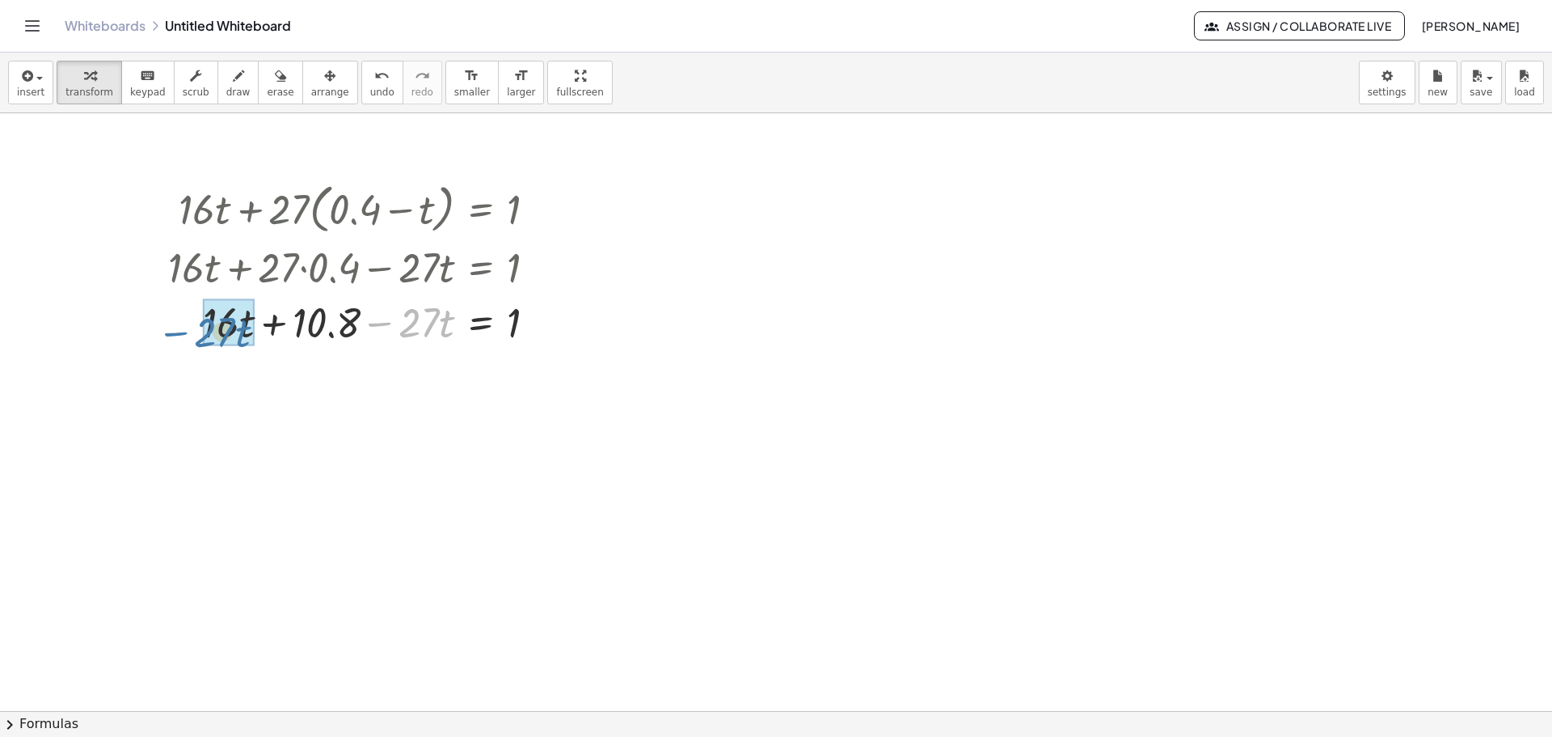
drag, startPoint x: 376, startPoint y: 323, endPoint x: 171, endPoint y: 332, distance: 205.6
click at [171, 332] on div at bounding box center [359, 321] width 398 height 55
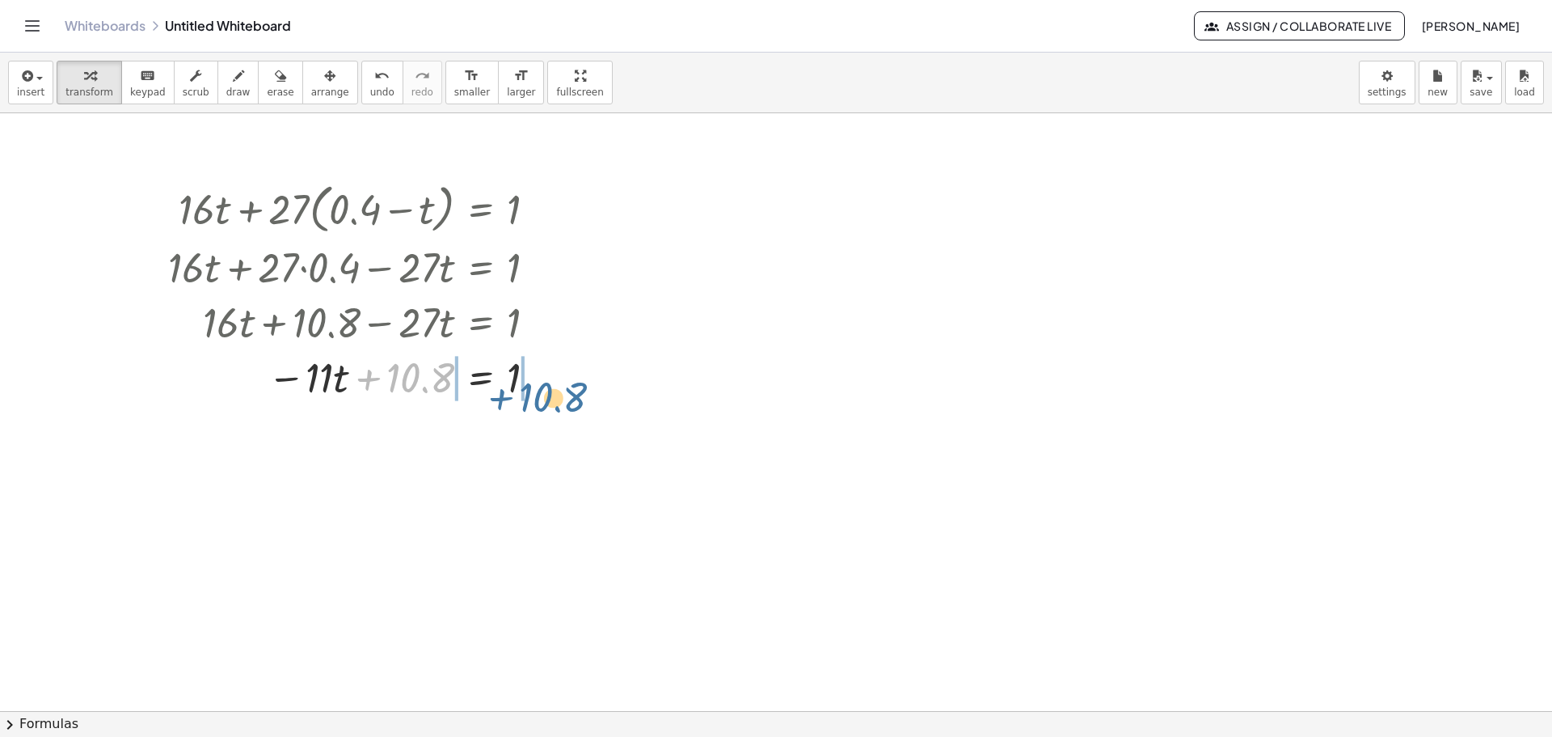
drag, startPoint x: 387, startPoint y: 386, endPoint x: 500, endPoint y: 396, distance: 112.8
click at [500, 396] on div at bounding box center [359, 375] width 398 height 55
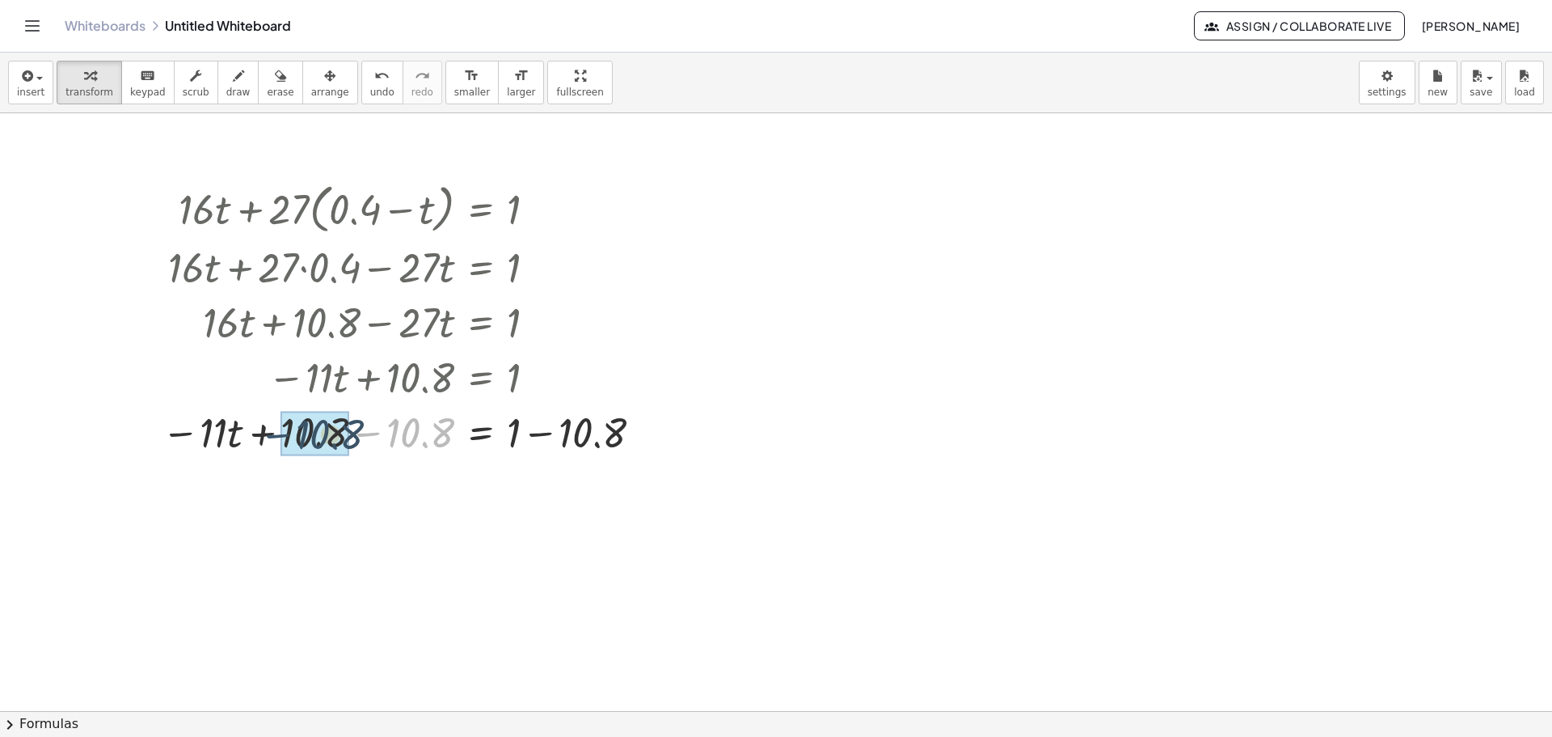
drag, startPoint x: 372, startPoint y: 433, endPoint x: 281, endPoint y: 435, distance: 91.4
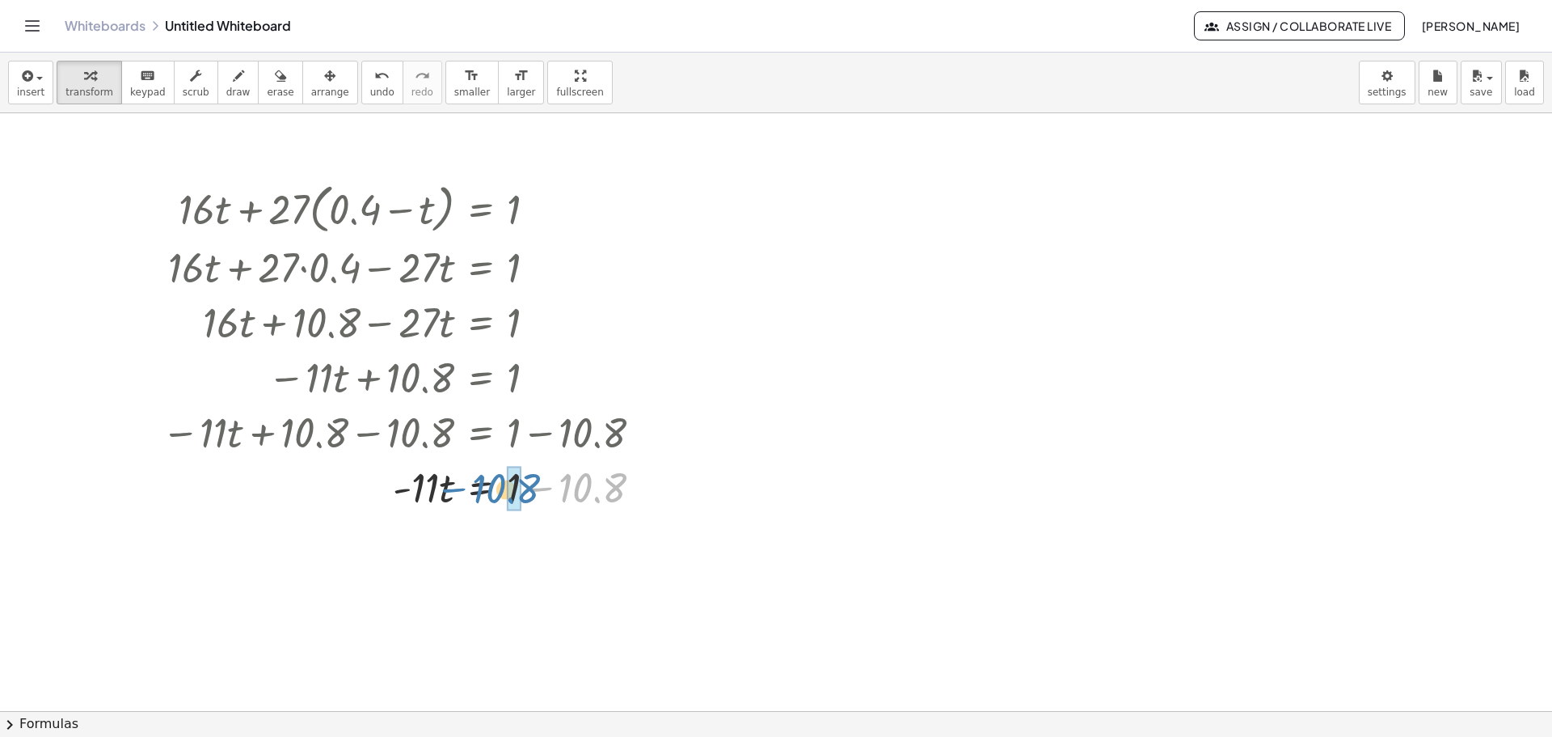
drag, startPoint x: 585, startPoint y: 481, endPoint x: 497, endPoint y: 482, distance: 87.3
click at [497, 482] on div at bounding box center [409, 485] width 510 height 55
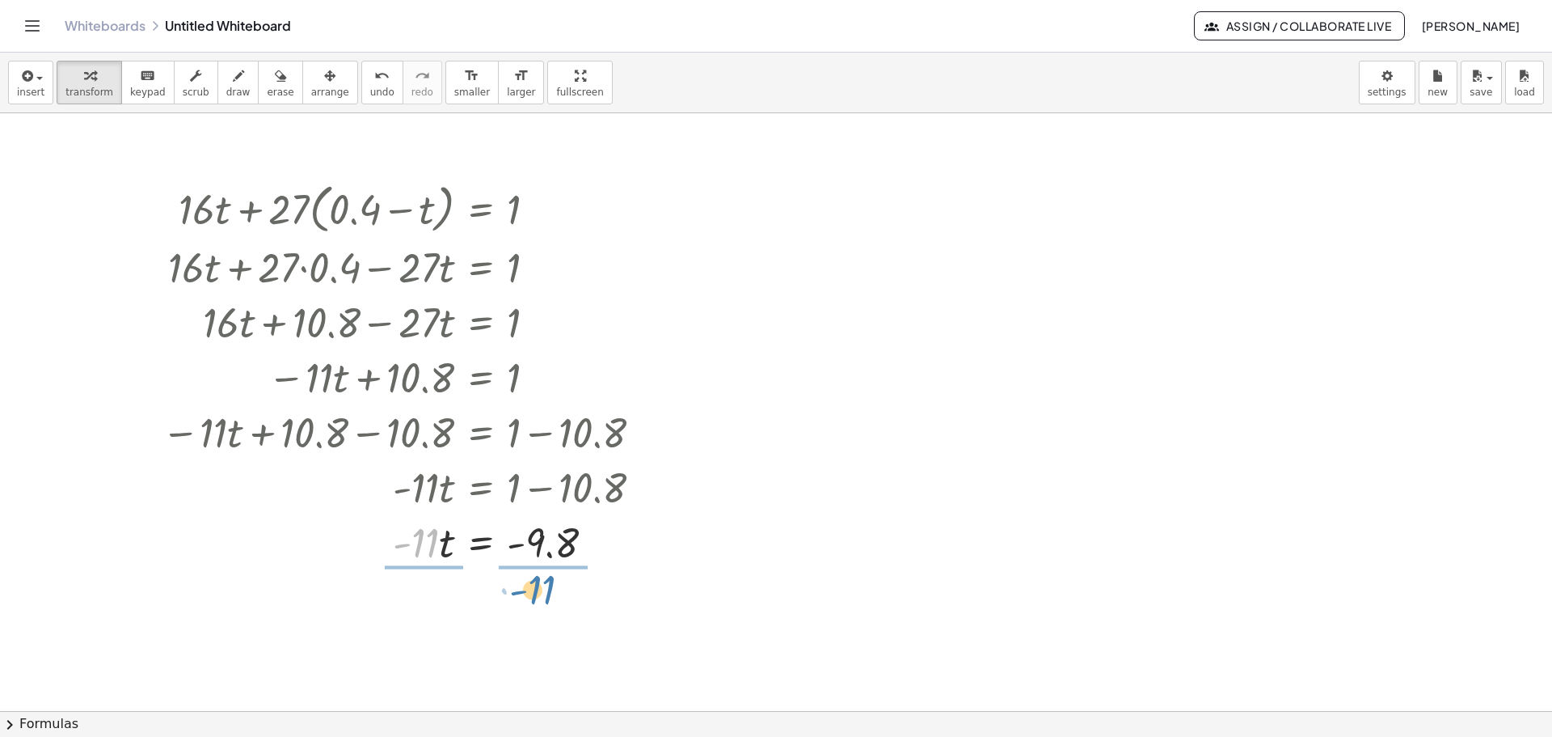
drag, startPoint x: 445, startPoint y: 560, endPoint x: 551, endPoint y: 590, distance: 110.3
drag, startPoint x: 440, startPoint y: 631, endPoint x: 435, endPoint y: 605, distance: 26.3
drag, startPoint x: 564, startPoint y: 636, endPoint x: 564, endPoint y: 605, distance: 31.5
click at [571, 619] on div at bounding box center [418, 608] width 529 height 53
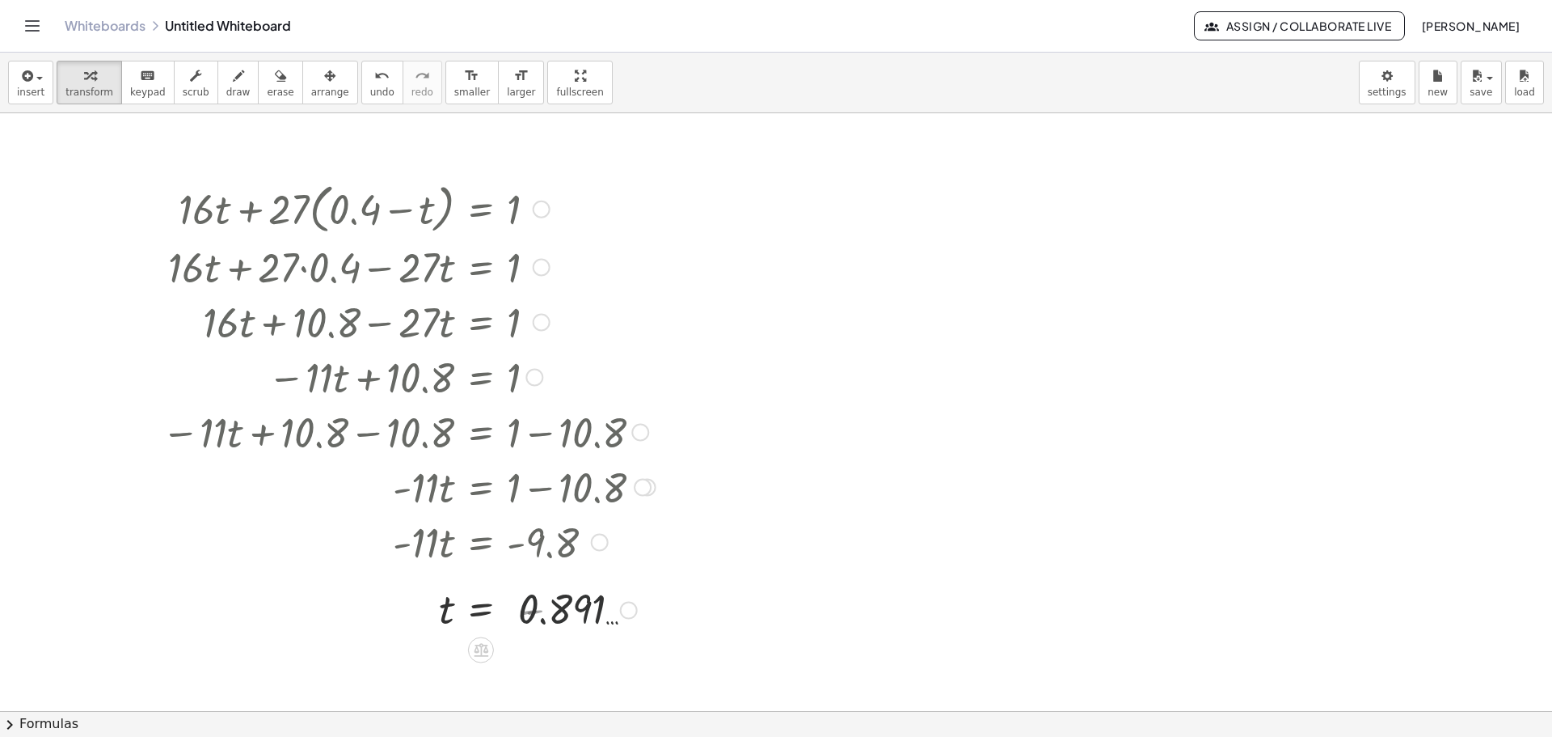
click at [601, 612] on div at bounding box center [409, 608] width 510 height 53
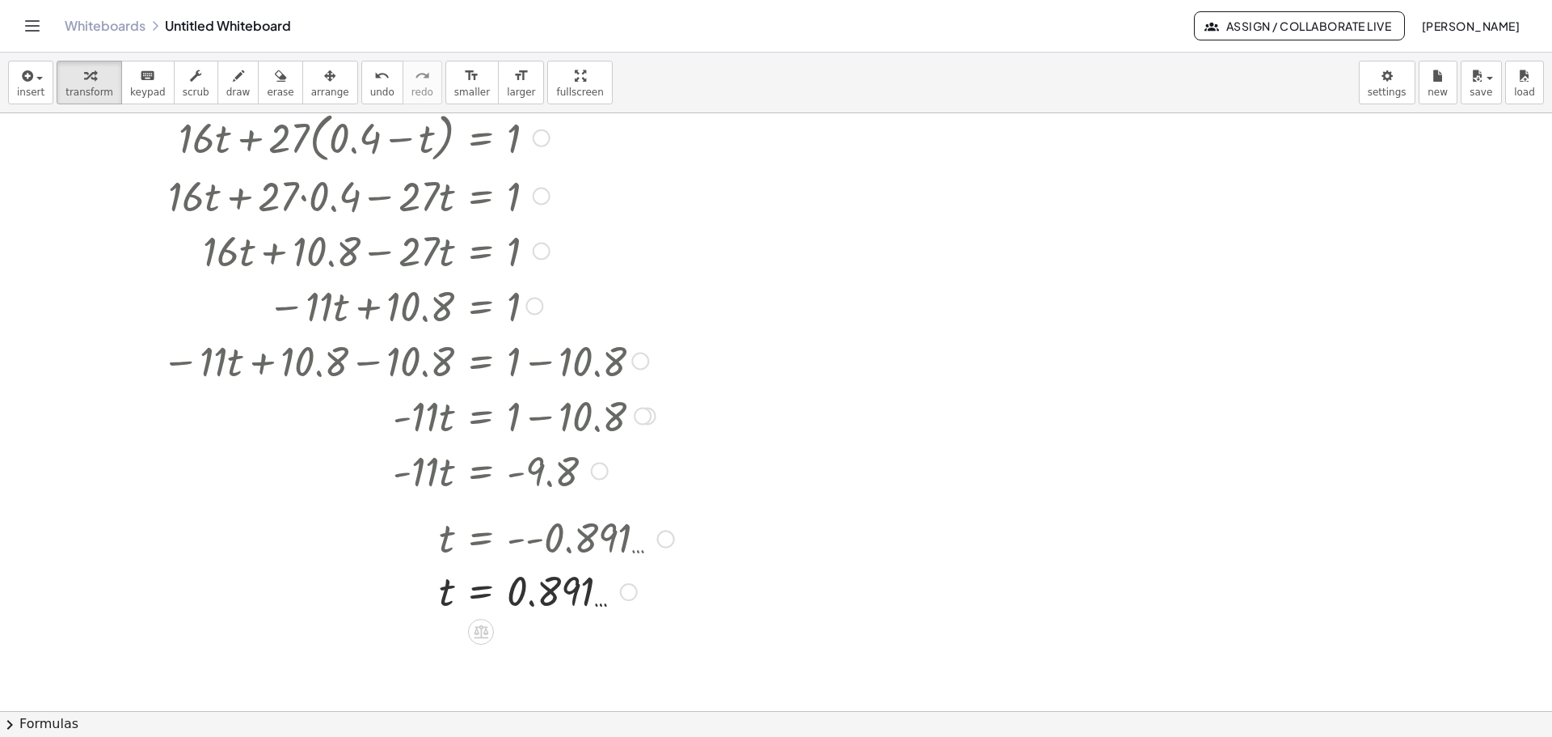
scroll to position [162, 0]
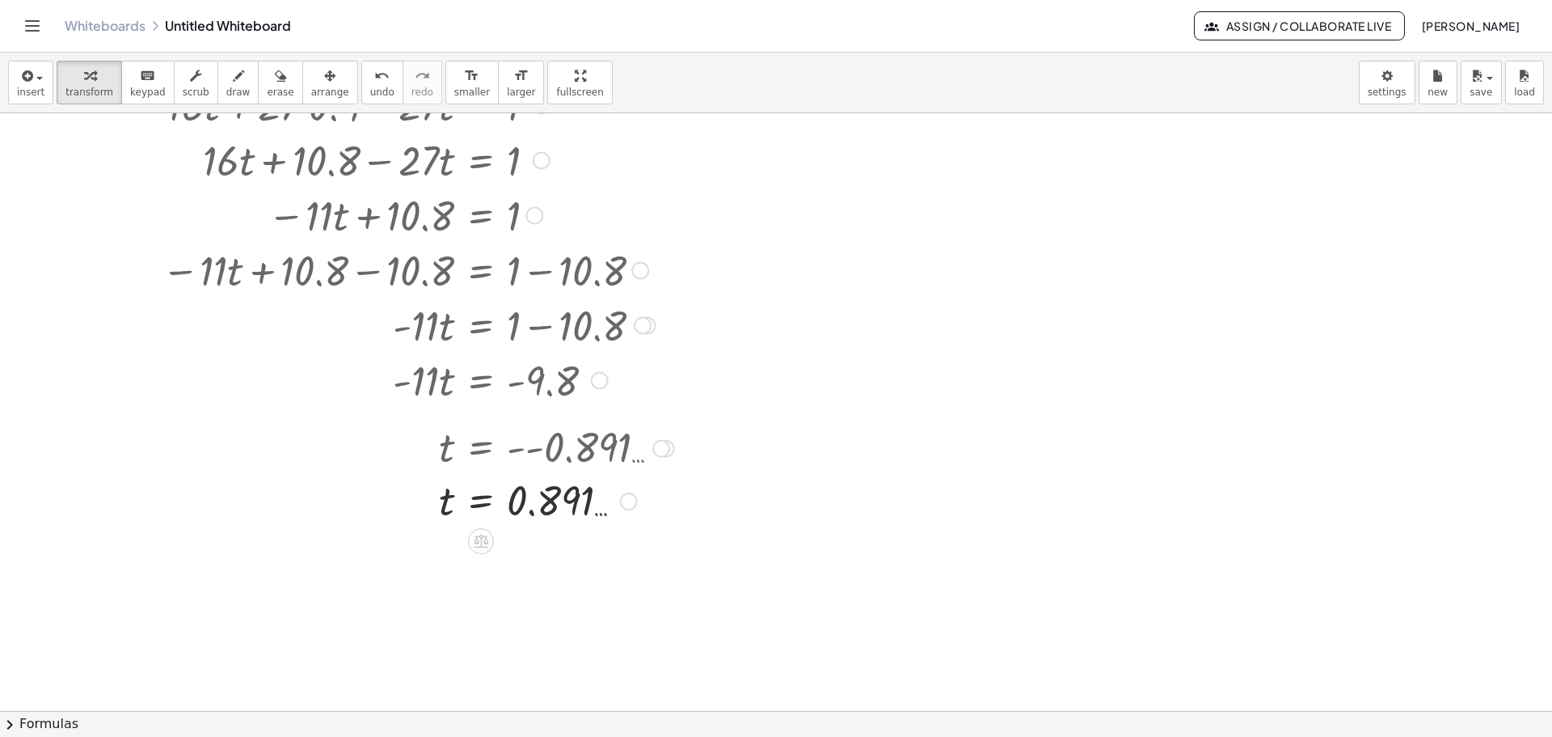
click at [531, 508] on div at bounding box center [418, 499] width 529 height 53
click at [631, 505] on div at bounding box center [629, 501] width 18 height 18
click at [488, 545] on icon at bounding box center [480, 540] width 17 height 17
click at [623, 592] on div at bounding box center [776, 601] width 1552 height 1300
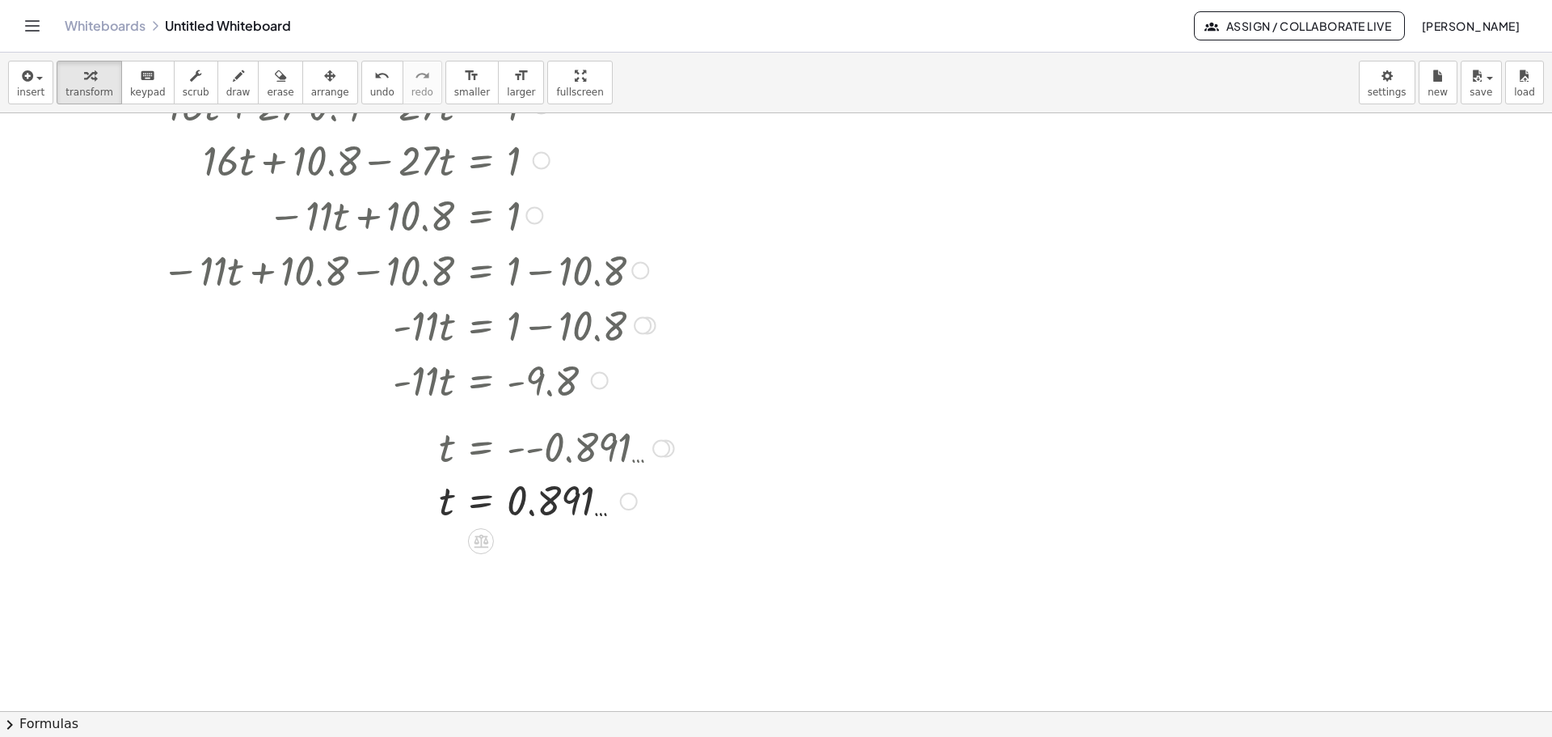
click at [571, 509] on div at bounding box center [418, 499] width 529 height 53
click at [530, 511] on div at bounding box center [418, 499] width 529 height 53
click at [564, 493] on div at bounding box center [418, 499] width 529 height 53
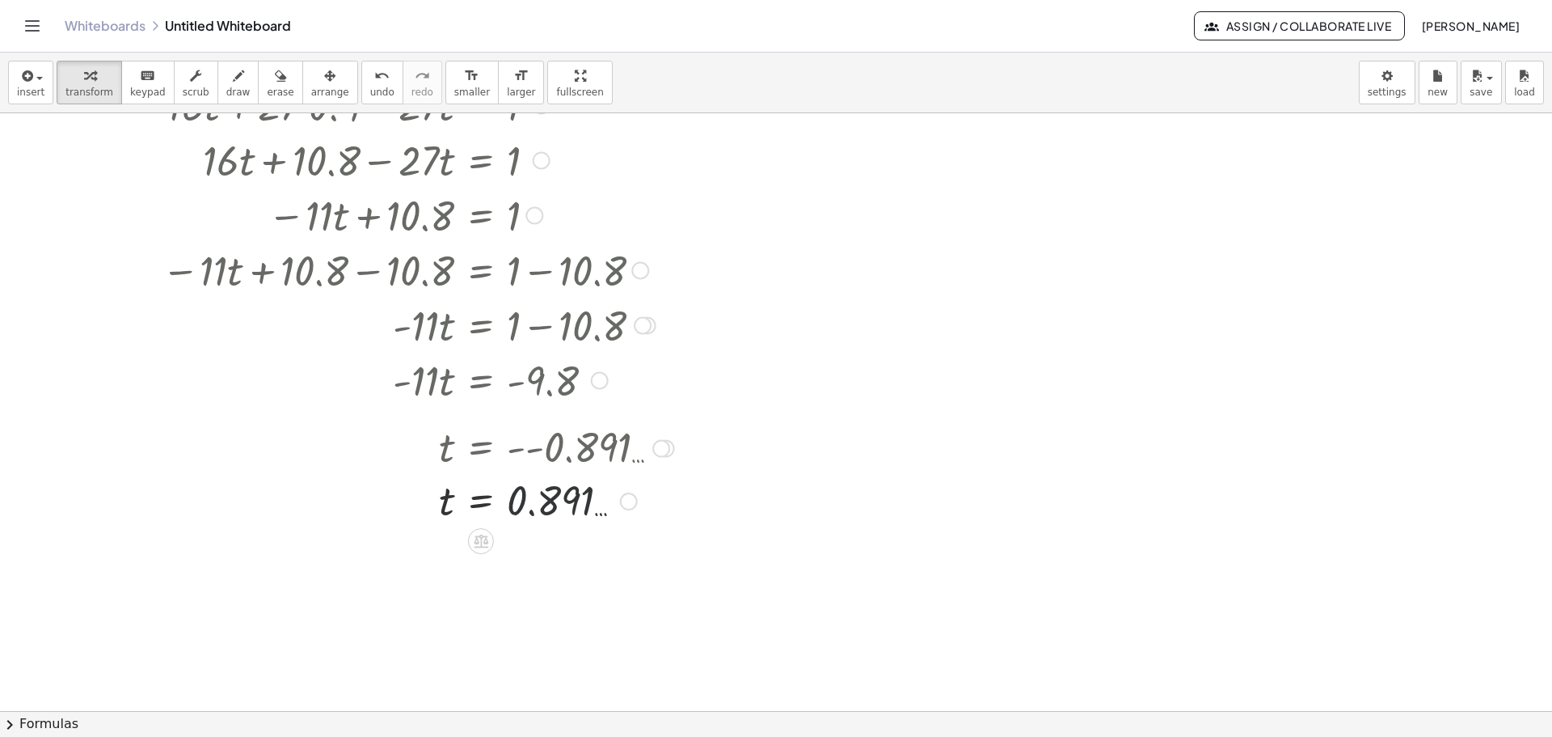
click at [564, 493] on div at bounding box center [418, 499] width 529 height 53
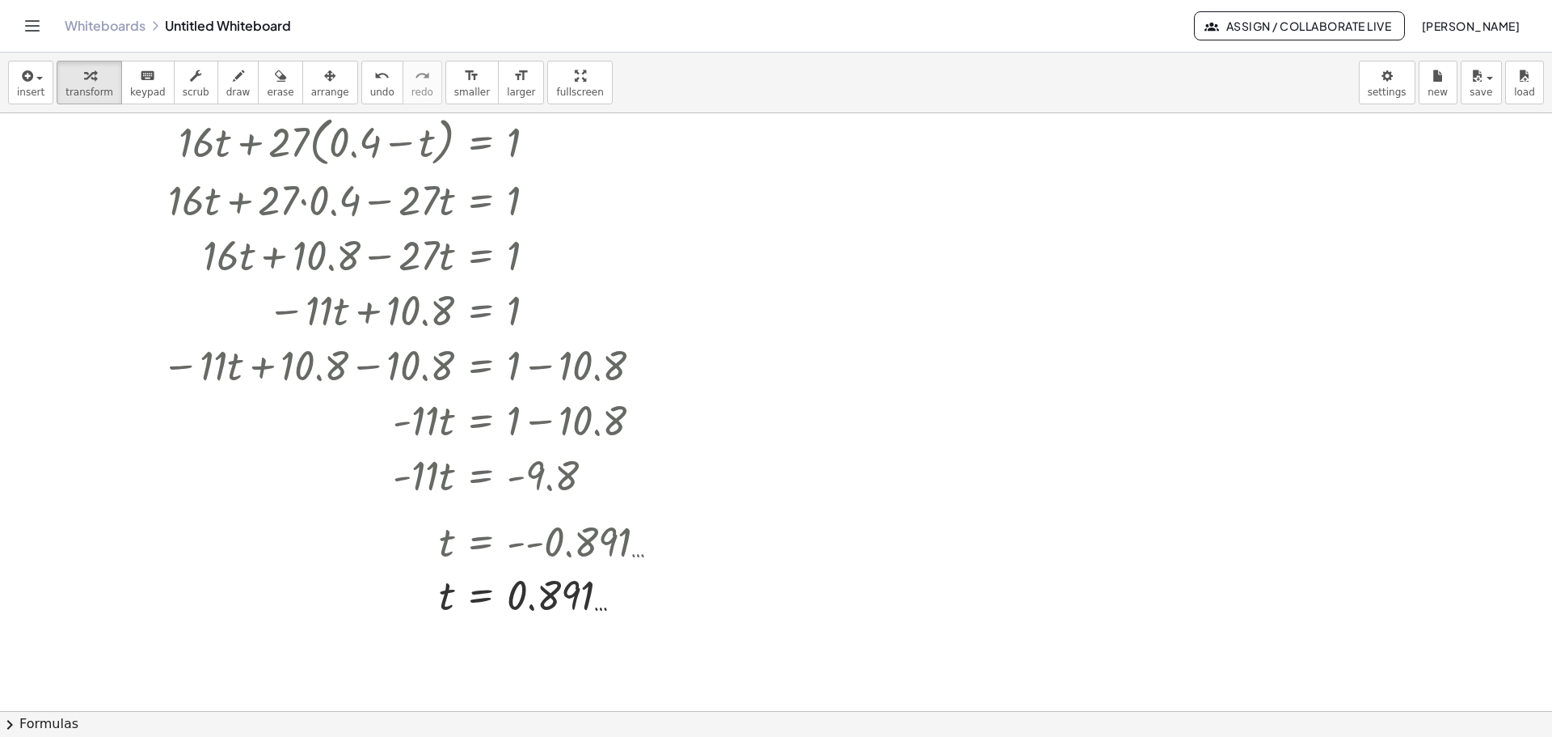
scroll to position [95, 0]
